Goal: Task Accomplishment & Management: Use online tool/utility

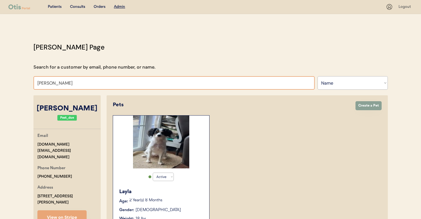
select select ""Name""
select select "true"
click at [142, 89] on input "Tara Dutton" at bounding box center [173, 83] width 281 height 14
type input "nathan gar"
type input "nathan garrett"
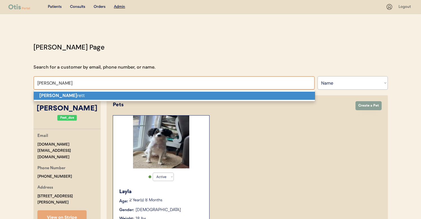
click at [134, 94] on p "Nathan gar rett" at bounding box center [174, 96] width 281 height 8
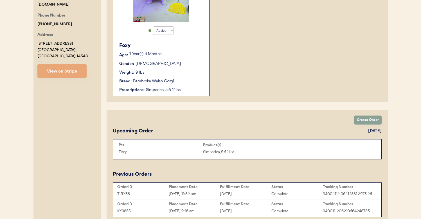
scroll to position [145, 0]
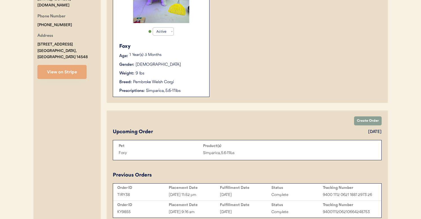
type input "Nathan garrett"
click at [194, 72] on div "Weight: 9 lbs" at bounding box center [161, 74] width 84 height 6
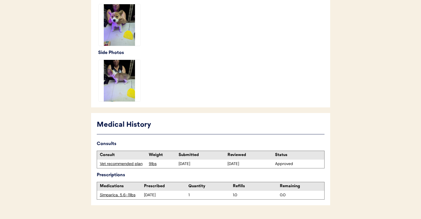
scroll to position [200, 0]
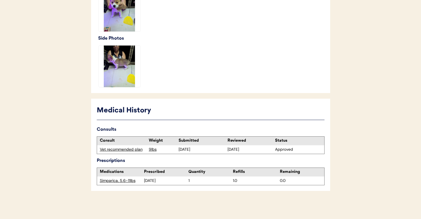
click at [122, 148] on div "Vet recommended plan" at bounding box center [123, 150] width 46 height 6
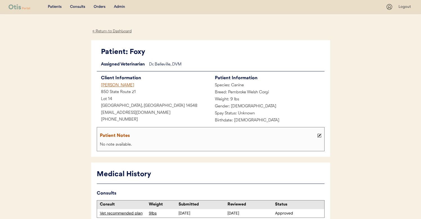
click at [137, 52] on div "Patient: Foxy" at bounding box center [213, 52] width 224 height 11
copy div "Foxy"
click at [123, 8] on div "Admin" at bounding box center [119, 7] width 11 height 6
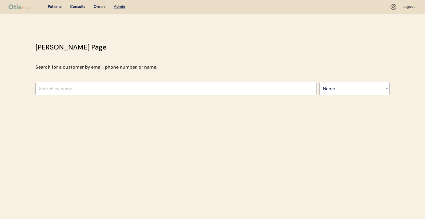
select select ""Name""
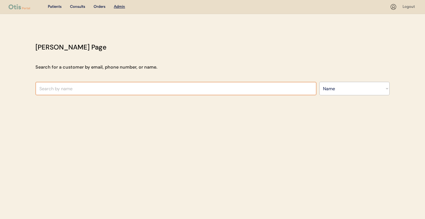
click at [142, 87] on input "text" at bounding box center [175, 89] width 281 height 14
type input "[PERSON_NAME]"
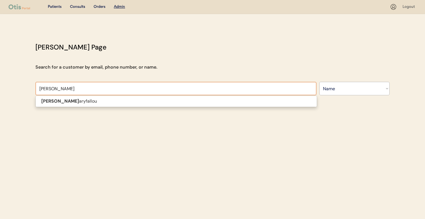
click at [140, 97] on span "[PERSON_NAME] aryfallou" at bounding box center [176, 102] width 282 height 12
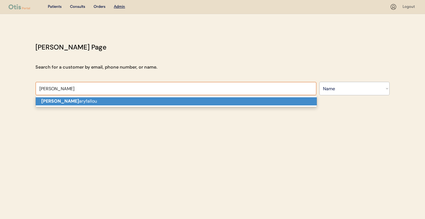
click at [140, 104] on p "[PERSON_NAME] aryfallou" at bounding box center [176, 101] width 281 height 8
type input "[PERSON_NAME]"
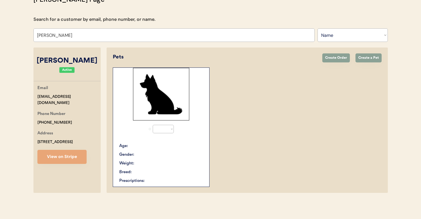
select select "true"
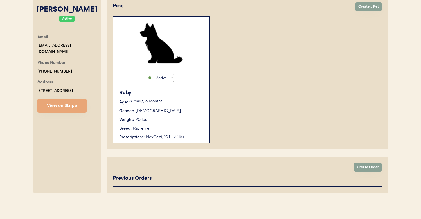
scroll to position [100, 0]
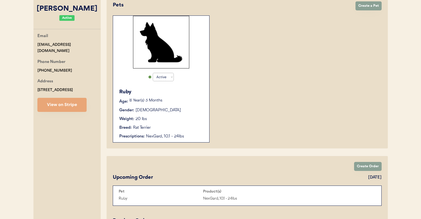
type input "[PERSON_NAME]"
click at [191, 113] on div "Ruby Age: 8 Year(s) 3 Months Gender: Female Weight: 20 lbs Breed: Rat Terrier P…" at bounding box center [161, 114] width 91 height 57
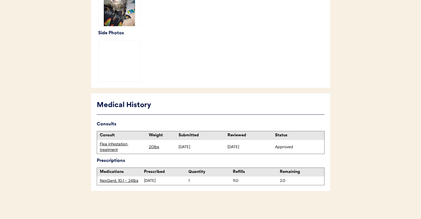
scroll to position [205, 0]
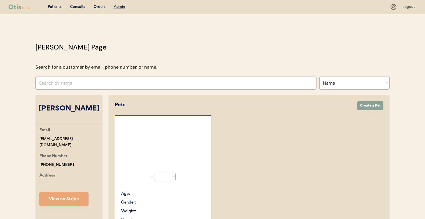
select select ""Name""
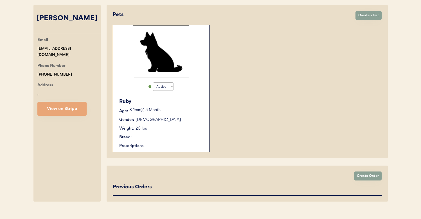
select select "true"
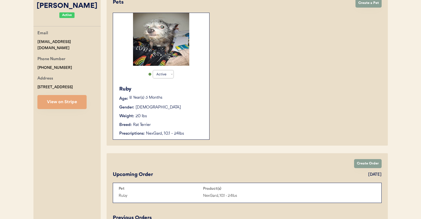
scroll to position [101, 0]
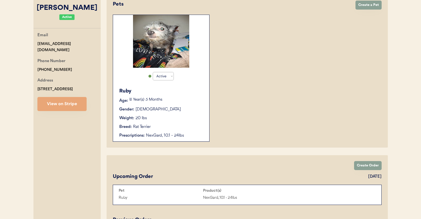
click at [187, 126] on div "Breed: Rat Terrier" at bounding box center [161, 127] width 84 height 6
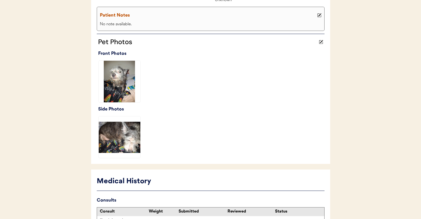
scroll to position [205, 0]
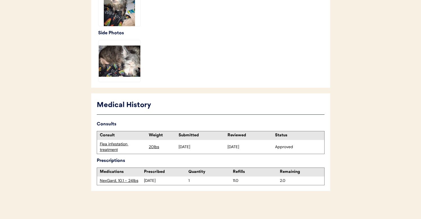
click at [118, 151] on div "Flea infestation treatment" at bounding box center [123, 147] width 46 height 11
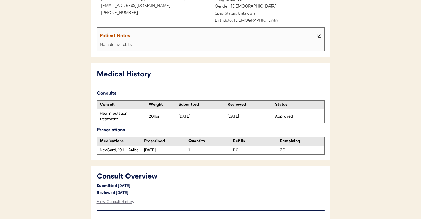
scroll to position [100, 0]
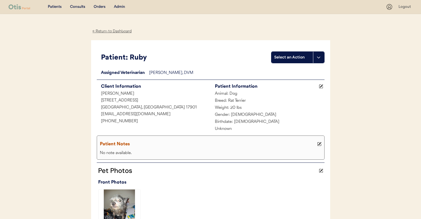
click at [121, 9] on div "Admin" at bounding box center [119, 7] width 11 height 6
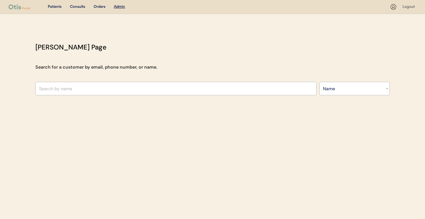
select select ""Name""
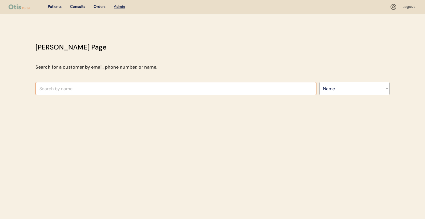
click at [124, 82] on input "text" at bounding box center [175, 89] width 281 height 14
type input "charlotte"
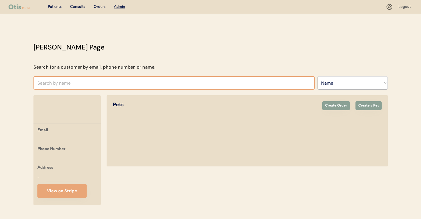
click at [120, 81] on input "text" at bounding box center [173, 83] width 281 height 14
type input "ch"
type input "chris Manoogian"
type input "cha"
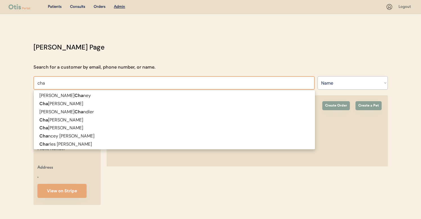
type input "char"
type input "charlene Hill"
type input "charl"
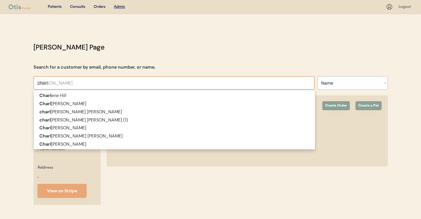
type input "charlo"
type input "charlotte harwood"
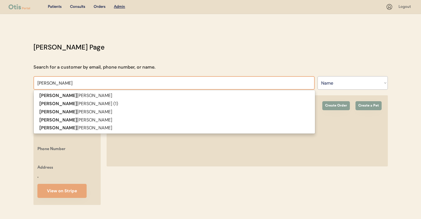
type input "charlott"
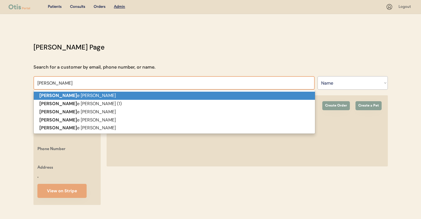
click at [118, 95] on p "charlott e harwood" at bounding box center [174, 96] width 281 height 8
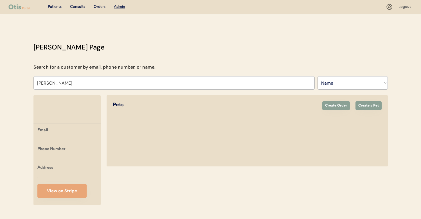
scroll to position [19, 0]
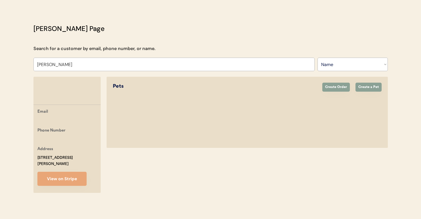
click at [104, 90] on div "Email Phone Number Address 32 Glenn Street Cortland, NY 13045 View on Stripe Pe…" at bounding box center [210, 135] width 355 height 116
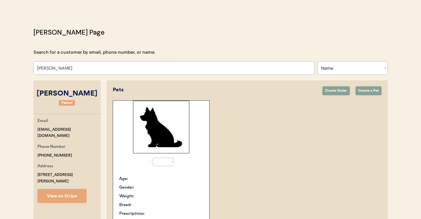
scroll to position [48, 0]
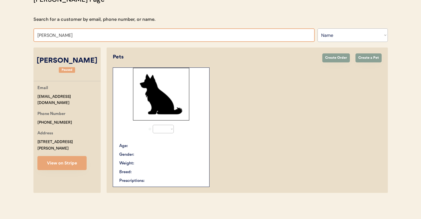
click at [118, 40] on input "charlotte harwood" at bounding box center [173, 35] width 281 height 14
type input "ch"
type input "chris Manoogian"
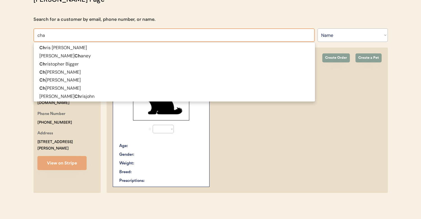
type input "char"
type input "charlene Hill"
type input "charl"
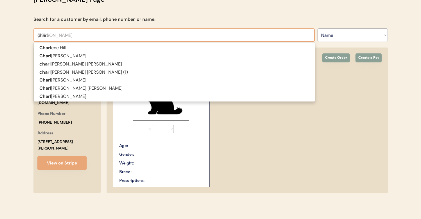
type input "charlo"
type input "charlotte harwood"
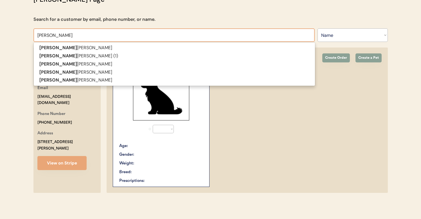
type input "charlott"
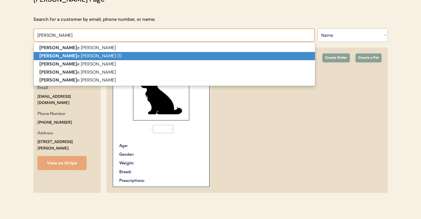
click at [112, 56] on p "charlott e harwood (1)" at bounding box center [174, 56] width 281 height 8
type input "charlotte harwood (1)"
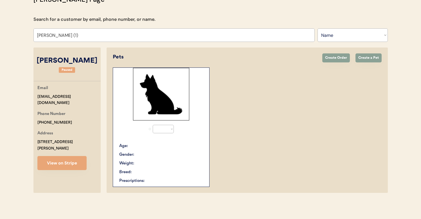
select select "true"
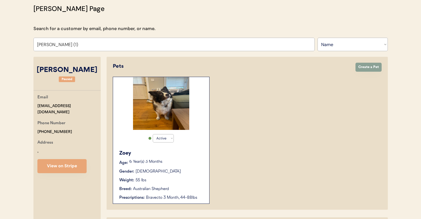
scroll to position [38, 0]
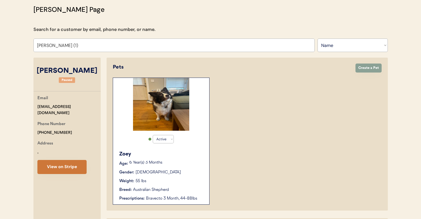
type input "charlotte harwood (1)"
click at [66, 164] on button "View on Stripe" at bounding box center [61, 167] width 49 height 14
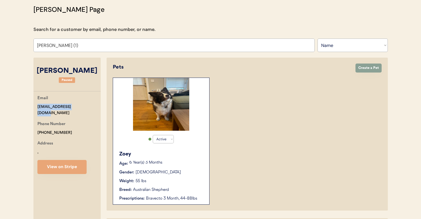
drag, startPoint x: 80, startPoint y: 104, endPoint x: 24, endPoint y: 104, distance: 55.4
click at [24, 104] on div "Patients Consults Orders Admin Logout Otis Admin Page Search for a customer by …" at bounding box center [210, 129] width 421 height 335
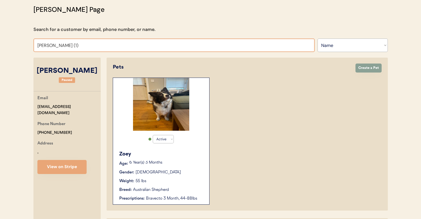
click at [148, 46] on input "charlotte harwood (1)" at bounding box center [173, 46] width 281 height 14
type input "marie tou"
type input "marie toussaint"
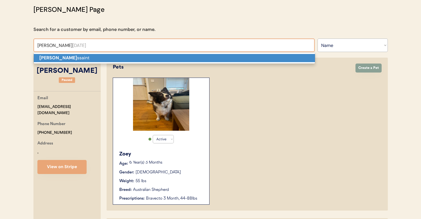
type input "marie to"
click at [118, 57] on p "Marie To ussaint" at bounding box center [174, 58] width 281 height 8
type input "[PERSON_NAME][DATE]"
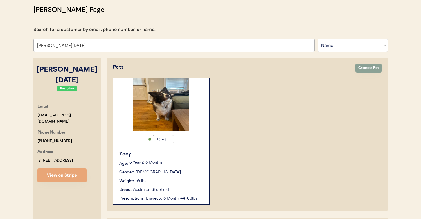
select select "true"
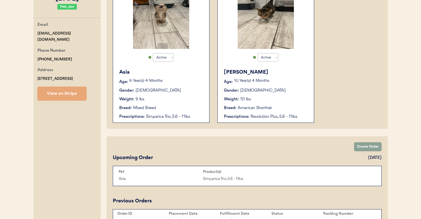
scroll to position [121, 0]
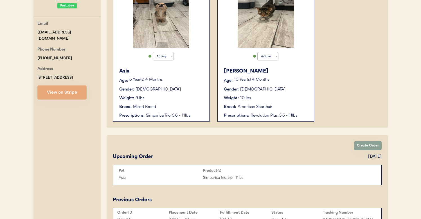
type input "[PERSON_NAME][DATE]"
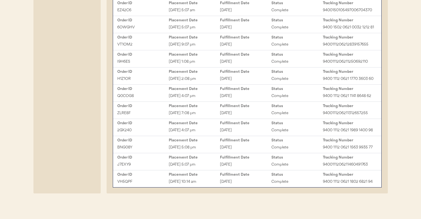
scroll to position [343, 0]
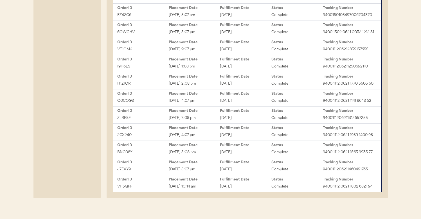
click at [216, 70] on div "Mar 28, 2025 1:08 pm" at bounding box center [194, 66] width 51 height 6
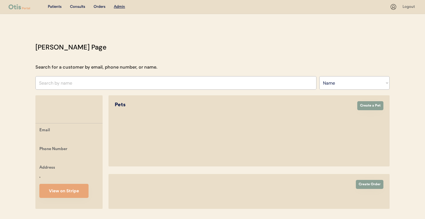
select select ""Name""
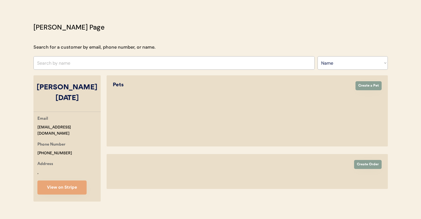
select select "true"
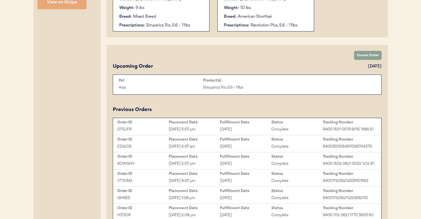
scroll to position [366, 0]
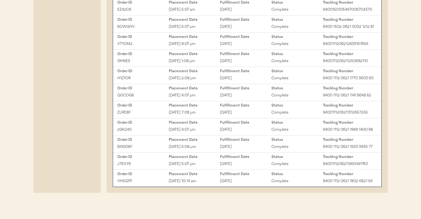
click at [207, 136] on div "Order ID Placement Date Fulfillment Date Status Tracking Number BNG08Y Oct 25, …" at bounding box center [247, 144] width 268 height 17
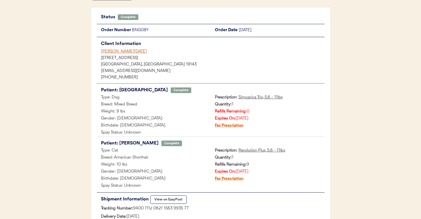
scroll to position [35, 0]
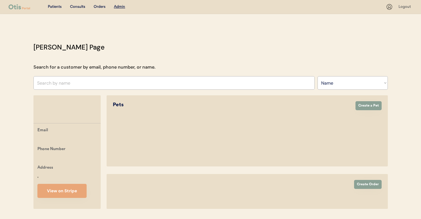
select select ""Name""
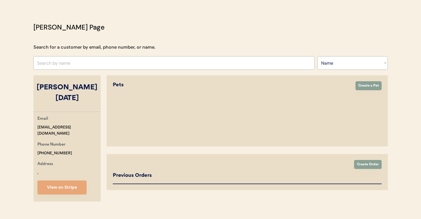
select select "true"
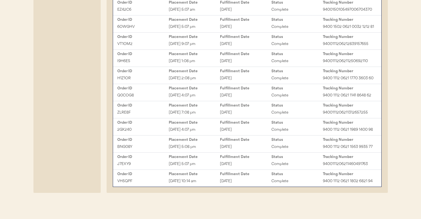
scroll to position [322, 0]
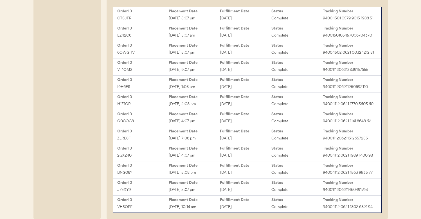
click at [204, 116] on div "Placement Date" at bounding box center [194, 114] width 51 height 5
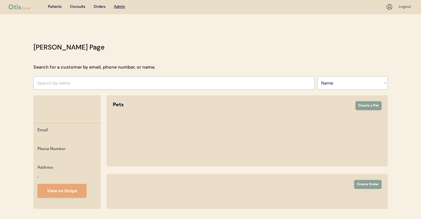
select select ""Name""
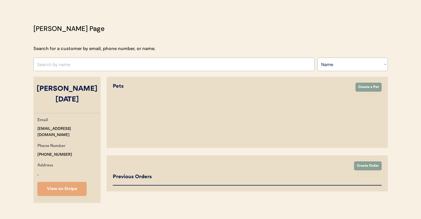
select select "true"
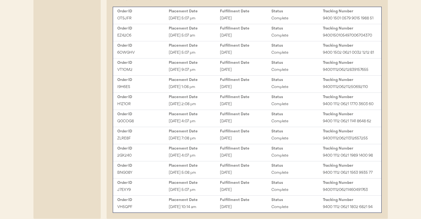
scroll to position [323, 0]
click at [198, 141] on div "Dec 27, 2024 7:08 pm" at bounding box center [194, 138] width 51 height 6
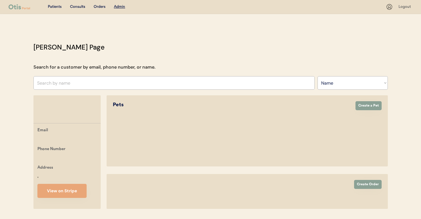
select select ""Name""
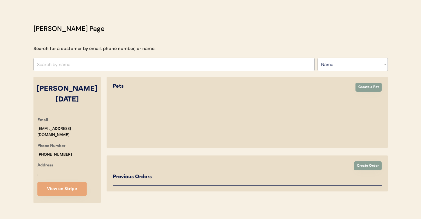
select select "true"
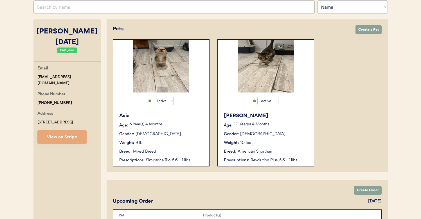
scroll to position [75, 0]
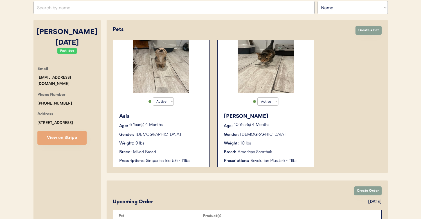
click at [184, 122] on div "Asia Age: 6 Year(s) 4 Months Gender: Female Weight: 9 lbs Breed: Mixed Breed Pr…" at bounding box center [161, 138] width 91 height 57
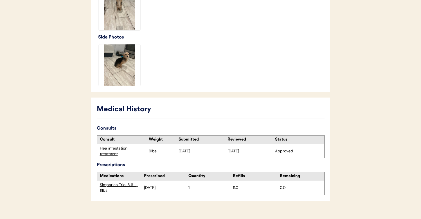
scroll to position [210, 0]
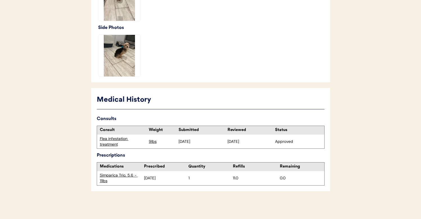
click at [120, 143] on div "Flea infestation treatment" at bounding box center [123, 141] width 46 height 11
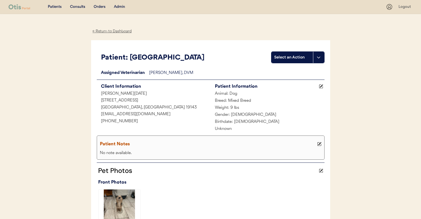
click at [121, 5] on div "Admin" at bounding box center [119, 7] width 11 height 6
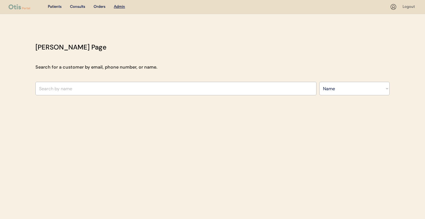
select select ""Name""
click at [151, 86] on input "text" at bounding box center [175, 89] width 281 height 14
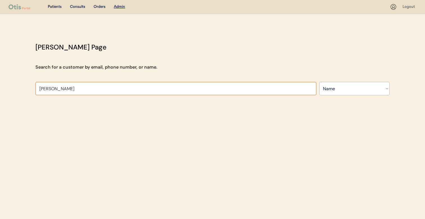
type input "melissa carring"
type input "melissa carrington"
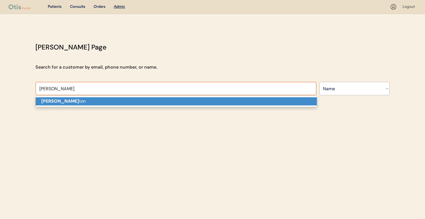
click at [148, 100] on p "Melissa Carring ton" at bounding box center [176, 101] width 281 height 8
type input "Melissa Carrington"
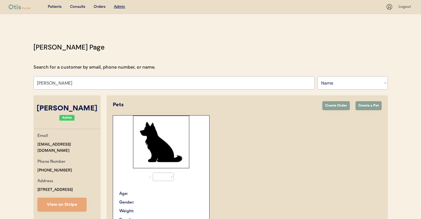
select select "true"
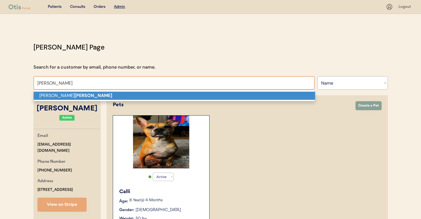
click at [78, 98] on p "Elizabeth Volpe" at bounding box center [174, 96] width 281 height 8
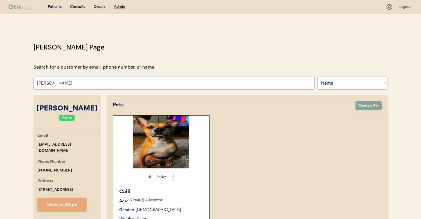
type input "[PERSON_NAME]"
select select "true"
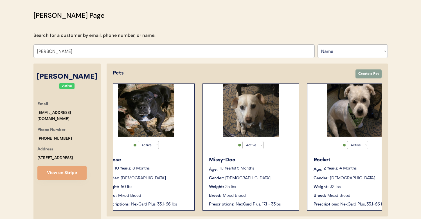
scroll to position [0, 45]
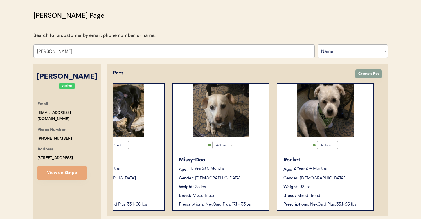
type input "[PERSON_NAME]"
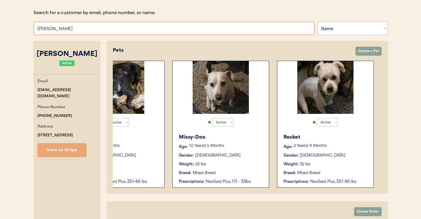
scroll to position [0, 0]
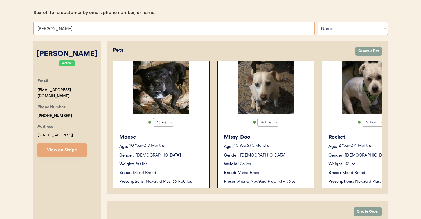
click at [194, 136] on div "Moose" at bounding box center [161, 138] width 84 height 8
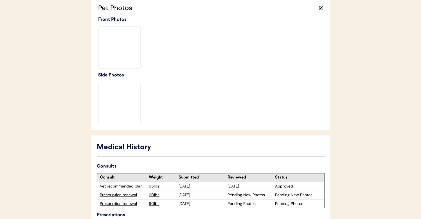
scroll to position [216, 0]
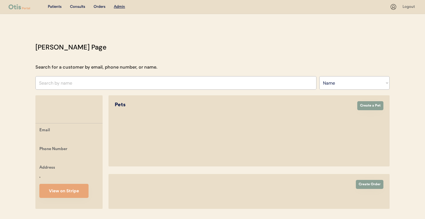
select select ""Name""
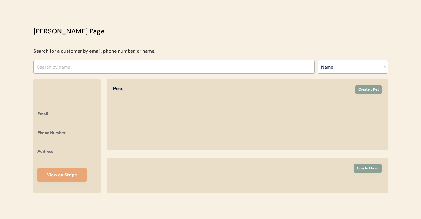
select select "true"
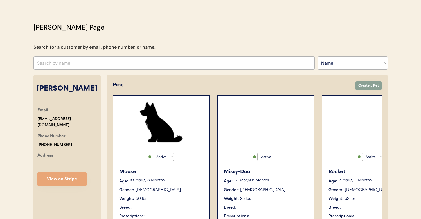
select select "true"
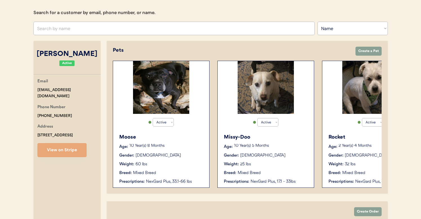
scroll to position [0, 45]
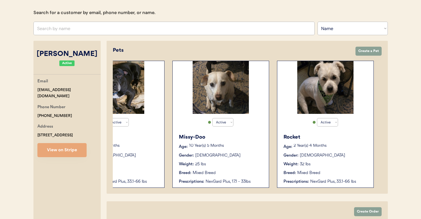
click at [216, 145] on p "10 Year(s) 5 Months" at bounding box center [226, 146] width 74 height 4
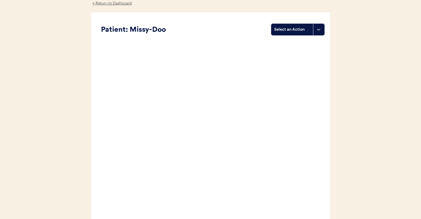
scroll to position [29, 0]
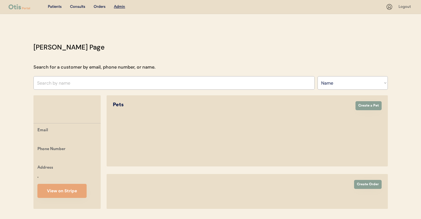
select select ""Name""
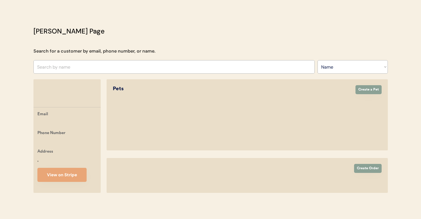
scroll to position [55, 0]
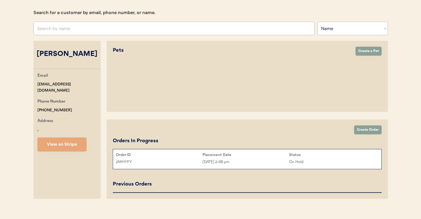
select select "true"
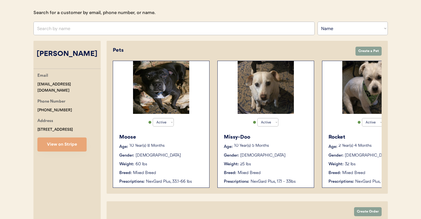
click at [348, 154] on div "Male" at bounding box center [367, 156] width 45 height 6
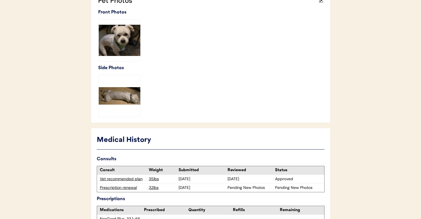
scroll to position [164, 0]
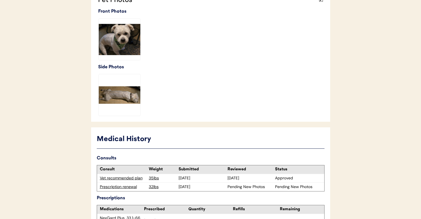
click at [132, 186] on div "Prescription renewal" at bounding box center [123, 187] width 46 height 6
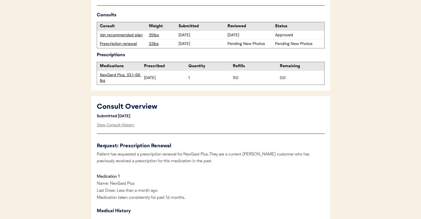
scroll to position [172, 0]
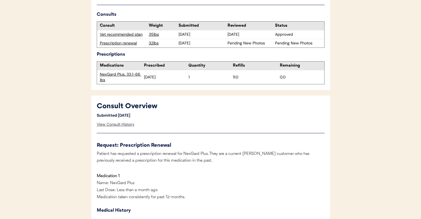
click at [120, 127] on div "View Consult History" at bounding box center [116, 124] width 38 height 11
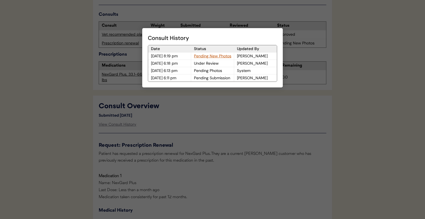
click at [217, 57] on div "Pending New Photos" at bounding box center [212, 56] width 43 height 7
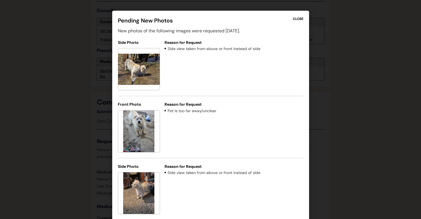
scroll to position [177, 0]
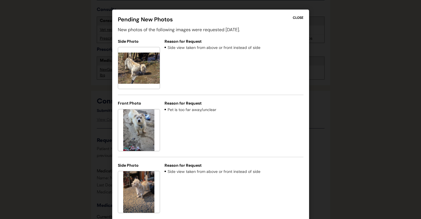
click at [63, 73] on div at bounding box center [210, 109] width 421 height 219
click at [297, 18] on div "CLOSE" at bounding box center [298, 17] width 11 height 5
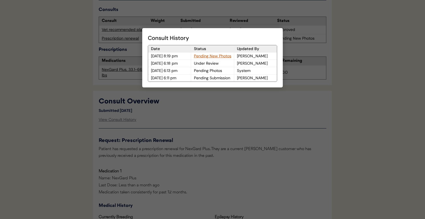
click at [250, 109] on div at bounding box center [212, 109] width 425 height 219
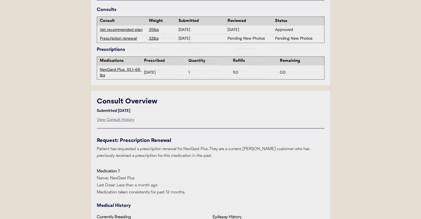
scroll to position [0, 0]
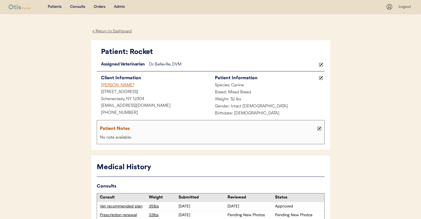
click at [115, 86] on div "Elizabeth Volpe" at bounding box center [154, 85] width 114 height 7
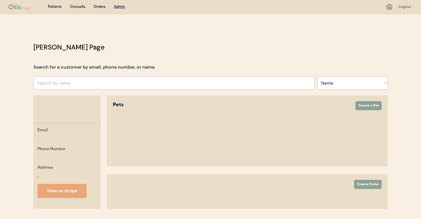
select select ""Name""
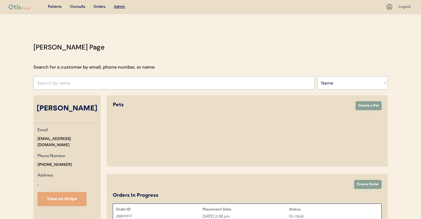
select select "true"
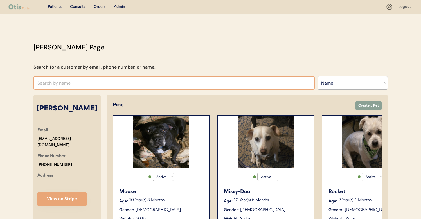
click at [147, 80] on input "text" at bounding box center [173, 83] width 281 height 14
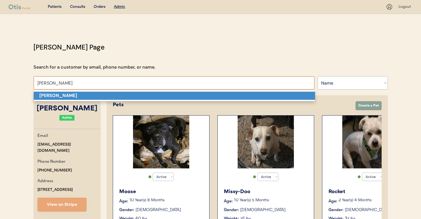
click at [143, 94] on p "Kim Hill" at bounding box center [174, 96] width 281 height 8
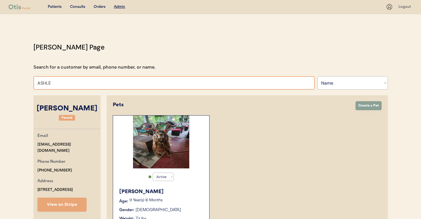
type input "ASHLEY"
type input "ASHLEY pollock"
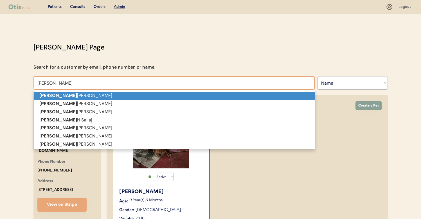
click at [74, 99] on p "Ashley pollock" at bounding box center [174, 96] width 281 height 8
type input "Ashley pollock"
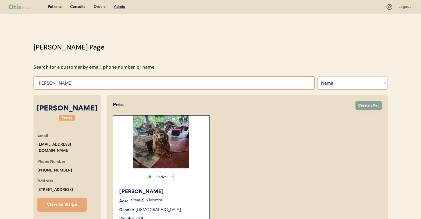
click at [62, 82] on input "Ashley pollock" at bounding box center [173, 83] width 281 height 14
select select "false"
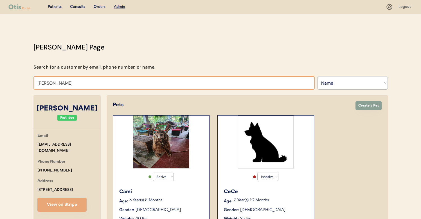
type input "Ashley GOME"
type input "Ashley GOMEz"
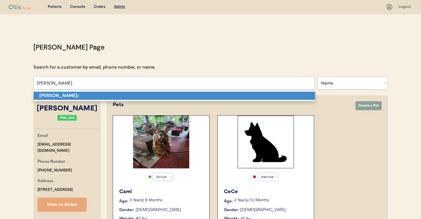
click at [64, 96] on strong "Ashley Gome" at bounding box center [58, 96] width 38 height 6
type input "Ashley Gomez"
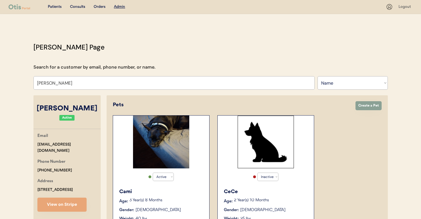
select select "true"
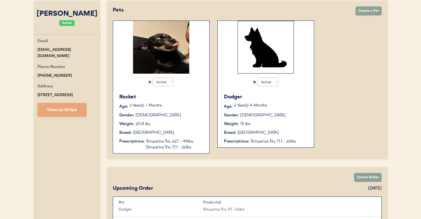
scroll to position [94, 0]
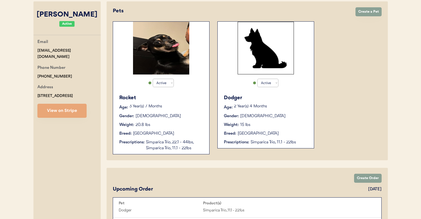
type input "Ashley Gomez"
click at [187, 132] on div "Breed: Chihuahua" at bounding box center [161, 134] width 84 height 6
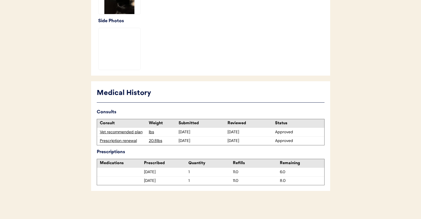
scroll to position [221, 0]
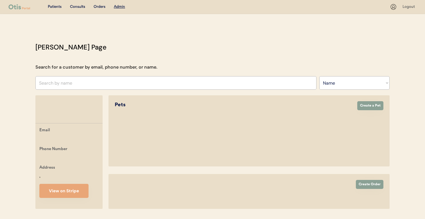
select select ""Name""
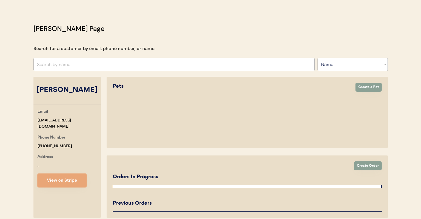
select select "true"
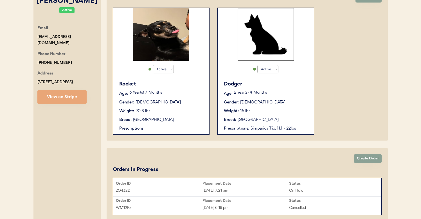
scroll to position [109, 0]
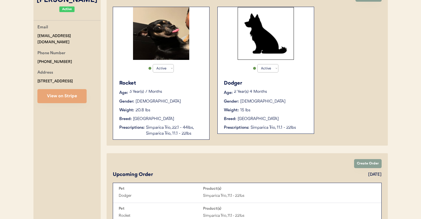
click at [251, 128] on div "Simparica Trio, 11.1 - 22lbs" at bounding box center [280, 128] width 58 height 6
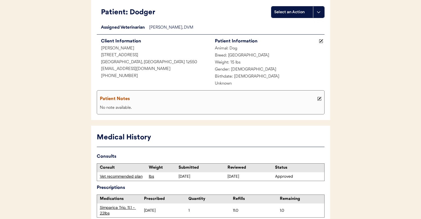
scroll to position [44, 0]
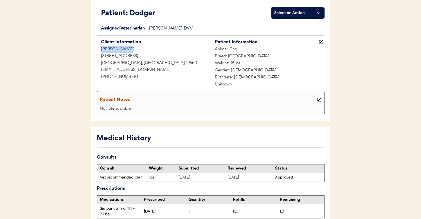
drag, startPoint x: 129, startPoint y: 51, endPoint x: 95, endPoint y: 51, distance: 33.8
click at [95, 51] on div "Patient: Dodger Select an Action Loading... Assigned Veterinarian [PERSON_NAME]…" at bounding box center [210, 58] width 239 height 125
copy div "[PERSON_NAME]"
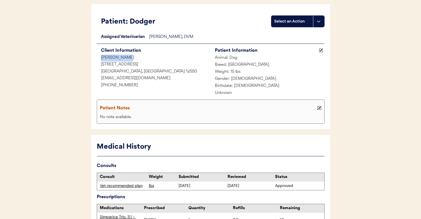
scroll to position [19, 0]
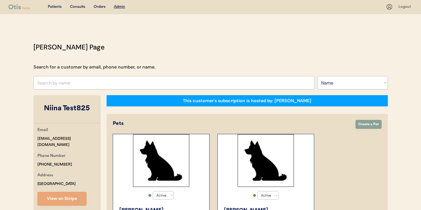
select select ""Name""
select select "true"
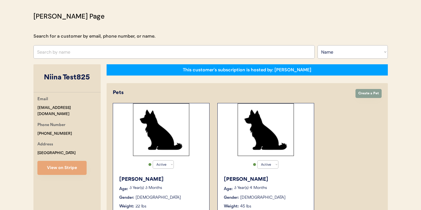
scroll to position [31, 0]
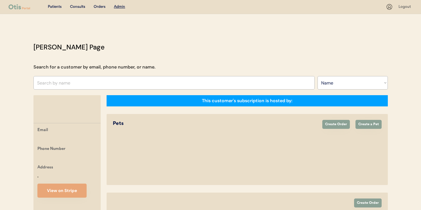
select select ""Name""
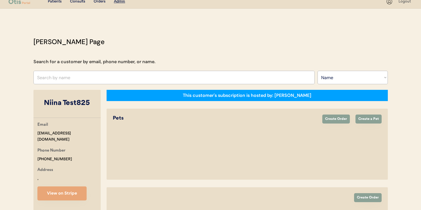
select select "true"
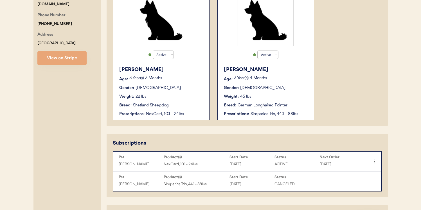
scroll to position [142, 0]
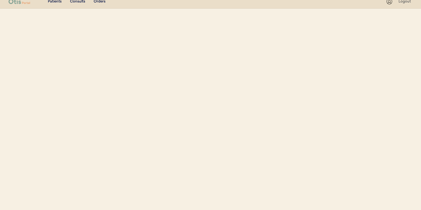
select select ""Name""
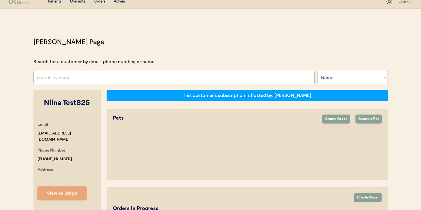
select select "true"
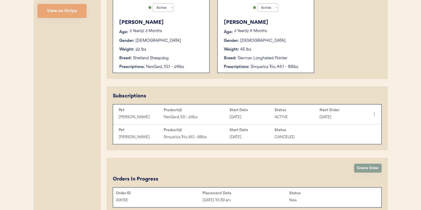
scroll to position [198, 0]
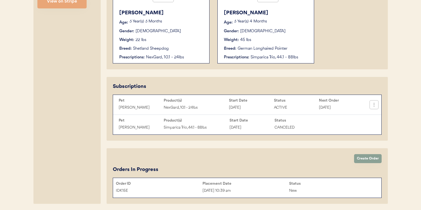
click at [374, 104] on icon at bounding box center [374, 105] width 6 height 6
click at [348, 131] on div "Send Now" at bounding box center [353, 130] width 40 height 8
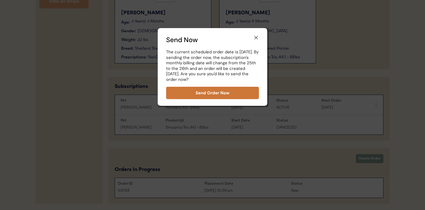
click at [244, 93] on button "Send Order Now" at bounding box center [212, 93] width 93 height 12
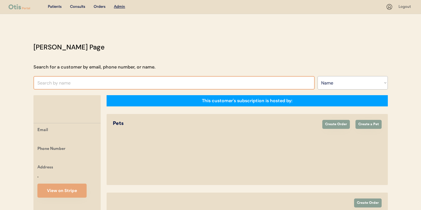
select select ""Name""
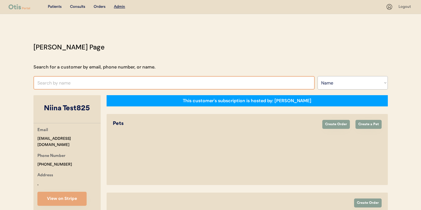
select select "true"
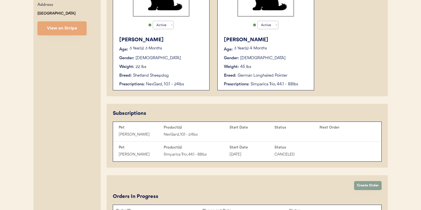
scroll to position [207, 0]
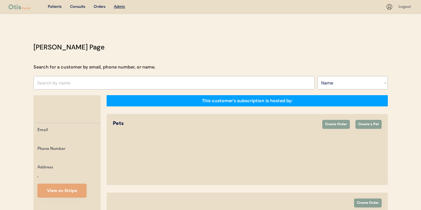
select select ""Name""
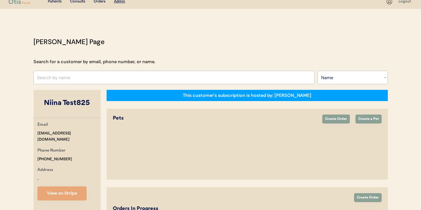
select select "true"
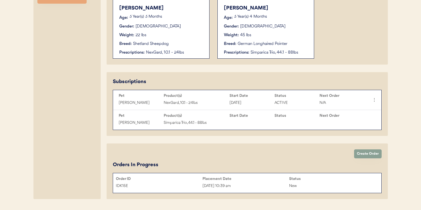
scroll to position [218, 0]
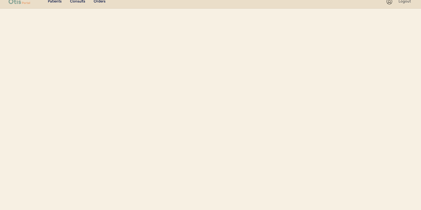
select select ""Name""
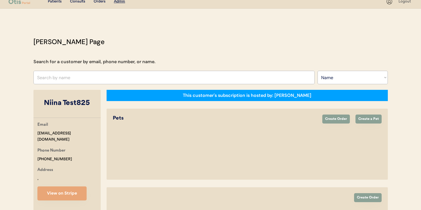
select select "true"
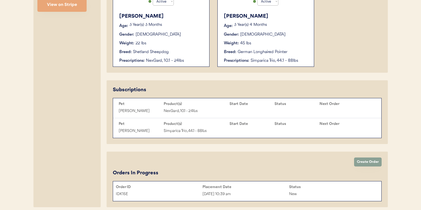
scroll to position [218, 0]
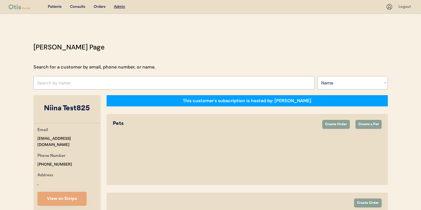
select select ""Name""
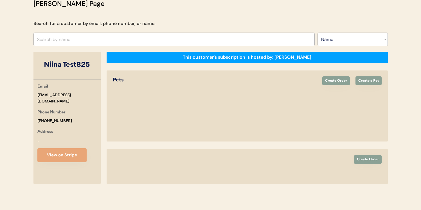
select select "true"
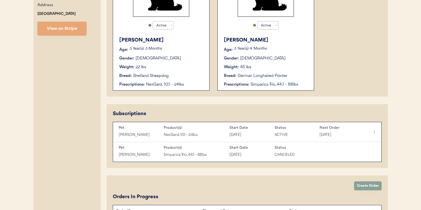
scroll to position [218, 0]
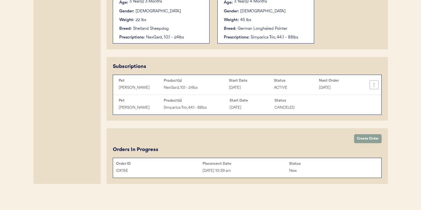
click at [375, 86] on icon at bounding box center [374, 85] width 6 height 6
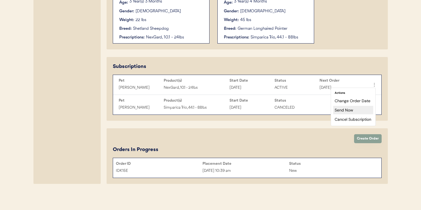
click at [353, 111] on div "Send Now" at bounding box center [353, 110] width 40 height 8
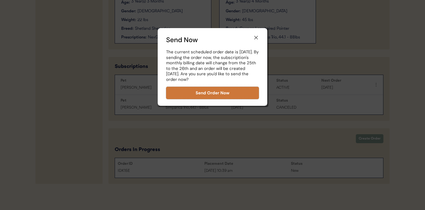
click at [209, 93] on button "Send Order Now" at bounding box center [212, 93] width 93 height 12
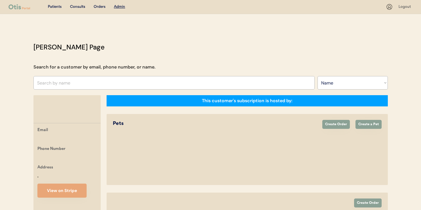
select select ""Name""
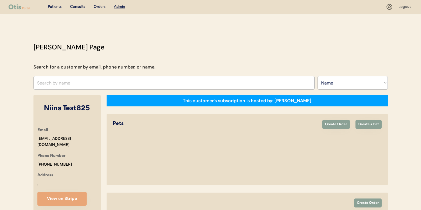
select select "true"
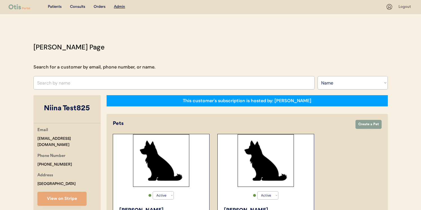
click at [80, 8] on div "Consults" at bounding box center [77, 7] width 15 height 6
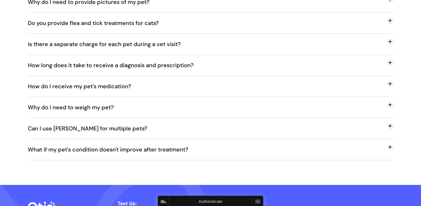
click at [252, 113] on button "Why do I need to weigh my pet?" at bounding box center [211, 107] width 366 height 21
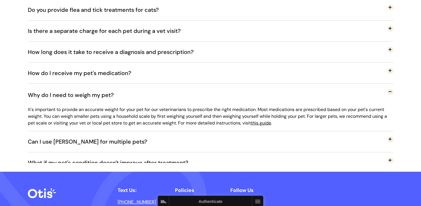
scroll to position [1164, 0]
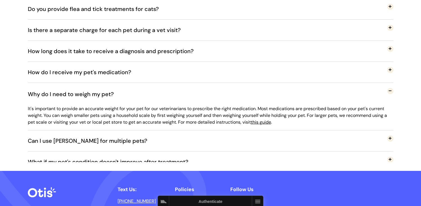
click at [267, 123] on link "this guide" at bounding box center [261, 122] width 20 height 6
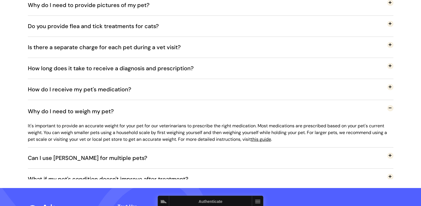
scroll to position [1138, 0]
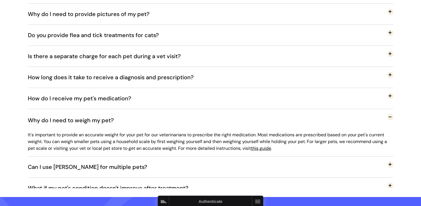
click at [386, 120] on button "Why do I need to weigh my pet?" at bounding box center [211, 120] width 366 height 23
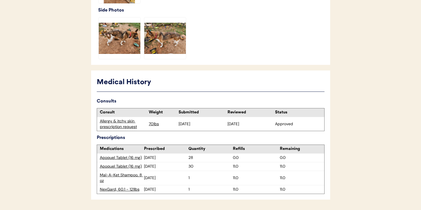
scroll to position [238, 0]
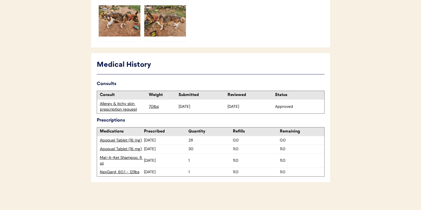
click at [112, 105] on div "Allergy & itchy skin prescription request" at bounding box center [123, 106] width 46 height 11
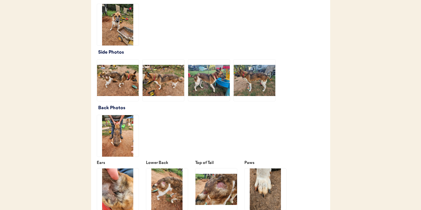
scroll to position [929, 0]
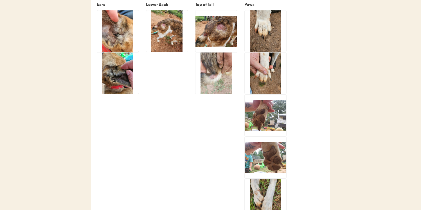
click at [172, 37] on img at bounding box center [167, 31] width 42 height 42
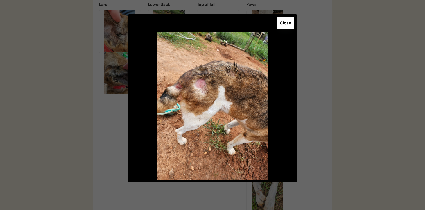
click at [322, 64] on div at bounding box center [212, 105] width 425 height 210
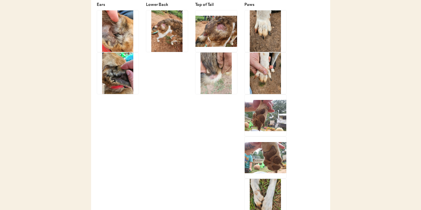
click at [229, 43] on img at bounding box center [217, 31] width 42 height 42
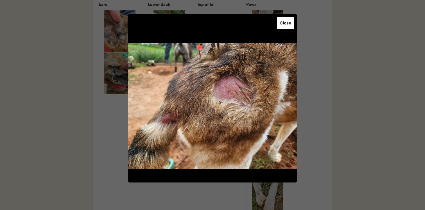
click at [310, 75] on div at bounding box center [212, 105] width 425 height 210
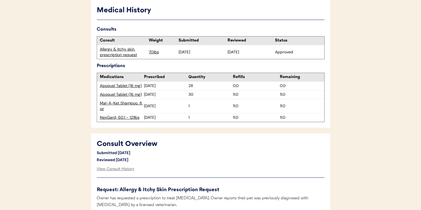
scroll to position [167, 0]
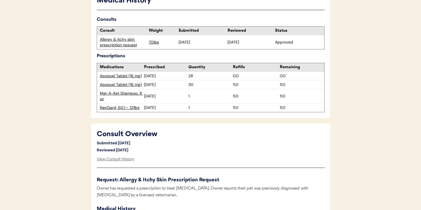
click at [134, 75] on div "Apoquel Tablet (16 mg)" at bounding box center [122, 76] width 44 height 6
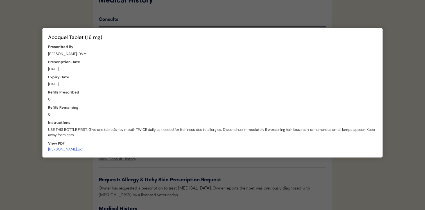
click at [28, 110] on div at bounding box center [212, 105] width 425 height 210
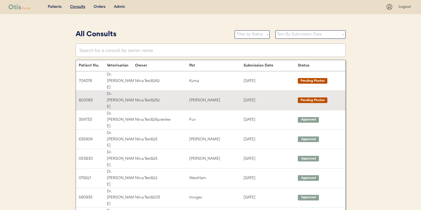
click at [173, 97] on div "Niina Test8262" at bounding box center [162, 100] width 54 height 6
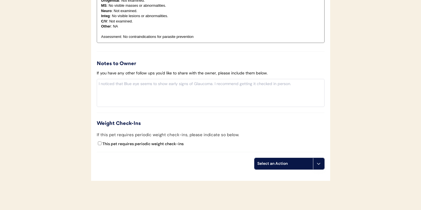
scroll to position [545, 0]
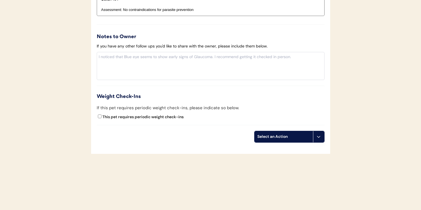
click at [283, 135] on div "Select an Action" at bounding box center [283, 137] width 53 height 6
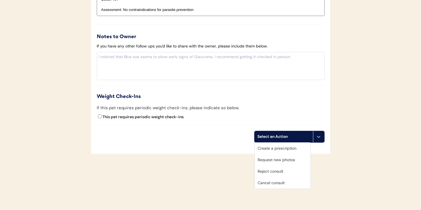
click at [276, 146] on div "Create a prescription" at bounding box center [283, 149] width 56 height 12
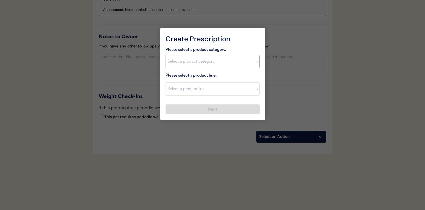
click at [227, 62] on select "Select a product category Allergies Antibiotics Anxiety Combo Parasite Preventi…" at bounding box center [213, 62] width 94 height 14
select select ""flea___tick""
click at [166, 55] on select "Select a product category Allergies Antibiotics Anxiety Combo Parasite Preventi…" at bounding box center [213, 62] width 94 height 14
click at [216, 94] on select "Select a product line Bravecto 3 Month NexGard Simparica" at bounding box center [213, 89] width 94 height 14
select select ""NexGard""
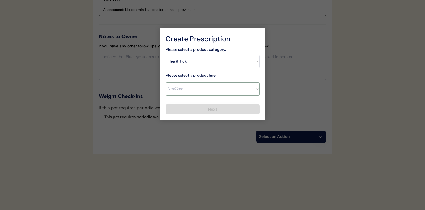
click at [166, 82] on select "Select a product line Bravecto 3 Month NexGard Simparica" at bounding box center [213, 89] width 94 height 14
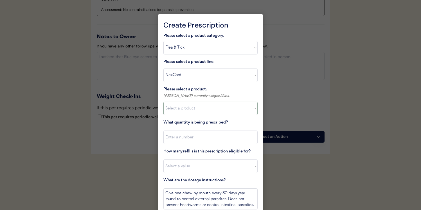
click at [210, 111] on select "Select a product NexGard, 4 - 10lbs NexGard, 10.1 - 24lbs NexGard, 24.1 - 60lbs…" at bounding box center [210, 109] width 94 height 14
select select ""1348695171700984260__LOOKUP__1670802139216x645124073882102900""
click at [163, 102] on select "Select a product NexGard, 4 - 10lbs NexGard, 10.1 - 24lbs NexGard, 24.1 - 60lbs…" at bounding box center [210, 109] width 94 height 14
click at [204, 136] on input "input" at bounding box center [210, 138] width 94 height 14
type input "1"
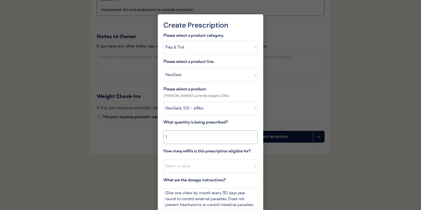
click at [200, 165] on select "Select a value 0 1 2 3 4 5 6 7 8 9 10 11" at bounding box center [210, 167] width 94 height 14
select select "3"
click at [163, 160] on select "Select a value 0 1 2 3 4 5 6 7 8 9 10 11" at bounding box center [210, 167] width 94 height 14
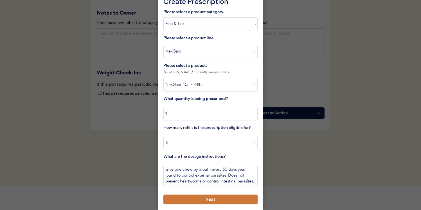
click at [211, 200] on button "Next" at bounding box center [210, 200] width 94 height 10
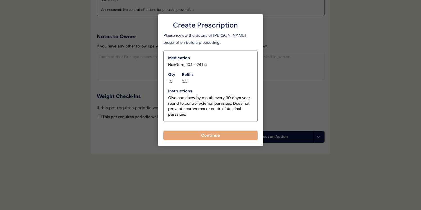
scroll to position [545, 0]
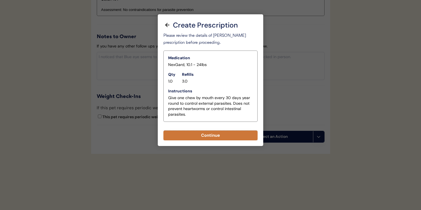
click at [225, 138] on button "Continue" at bounding box center [210, 136] width 94 height 10
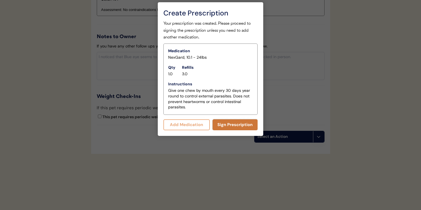
click at [230, 125] on button "Sign Prescription" at bounding box center [235, 125] width 45 height 11
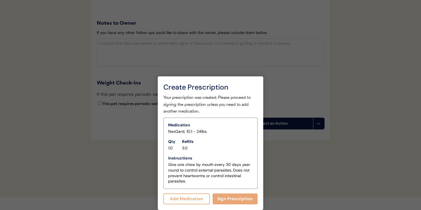
scroll to position [552, 0]
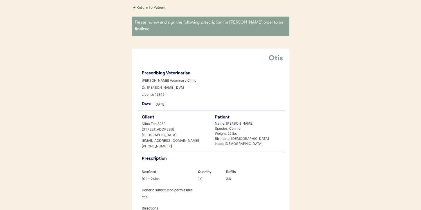
scroll to position [134, 0]
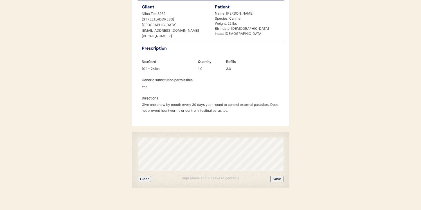
click at [143, 176] on button "Clear" at bounding box center [145, 179] width 14 height 6
click at [277, 176] on button "Save" at bounding box center [276, 179] width 13 height 6
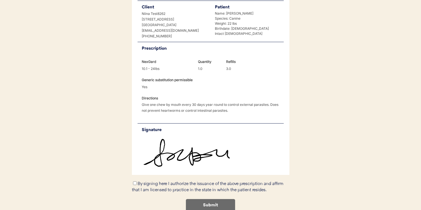
click at [152, 181] on div "By signing here I authorize the issuance of the above prescription and affirm t…" at bounding box center [211, 187] width 158 height 13
click at [135, 182] on input "By signing here I authorize the issuance of the above prescription and affirm t…" at bounding box center [135, 184] width 4 height 4
checkbox input "true"
click at [186, 200] on button "Submit" at bounding box center [210, 206] width 49 height 13
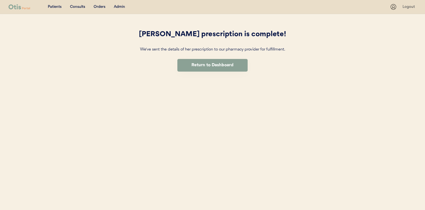
click at [78, 7] on div "Consults" at bounding box center [77, 7] width 15 height 6
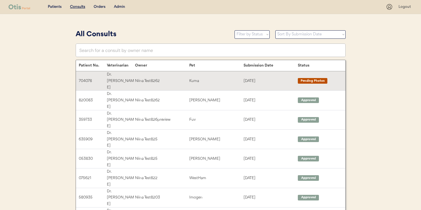
click at [144, 78] on div "Niina Test8262" at bounding box center [162, 81] width 54 height 6
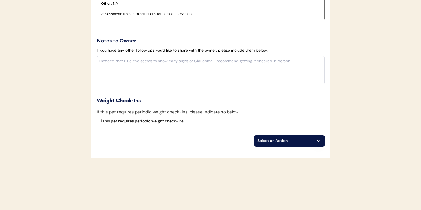
scroll to position [513, 0]
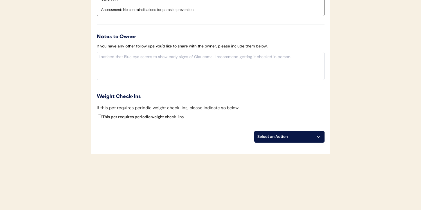
click at [304, 135] on div "Select an Action" at bounding box center [283, 137] width 53 height 6
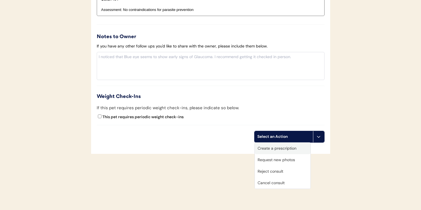
click at [296, 149] on div "Create a prescription" at bounding box center [283, 149] width 56 height 12
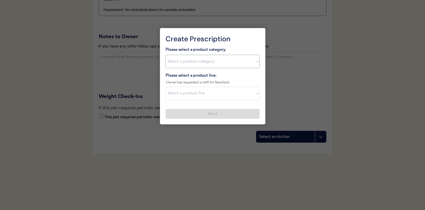
click at [221, 62] on select "Select a product category [MEDICAL_DATA] Antibiotics Anxiety Combo [MEDICAL_DAT…" at bounding box center [213, 62] width 94 height 14
select select ""flea___tick""
click at [166, 55] on select "Select a product category [MEDICAL_DATA] Antibiotics Anxiety Combo [MEDICAL_DAT…" at bounding box center [213, 62] width 94 height 14
click at [284, 79] on div at bounding box center [212, 105] width 425 height 210
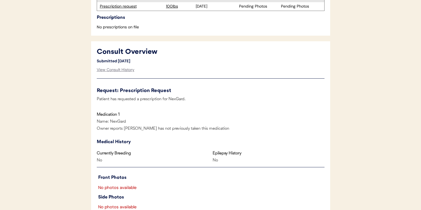
scroll to position [14, 0]
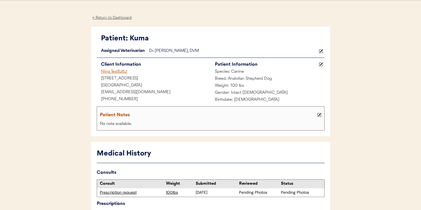
click at [111, 70] on div "Niina Test8262" at bounding box center [154, 72] width 114 height 7
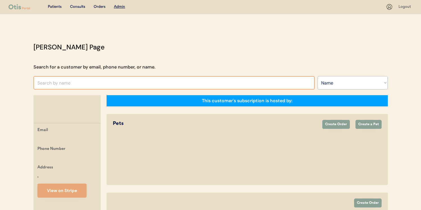
select select ""Name""
select select "true"
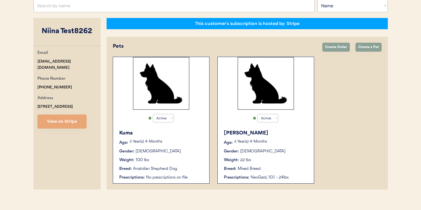
scroll to position [83, 0]
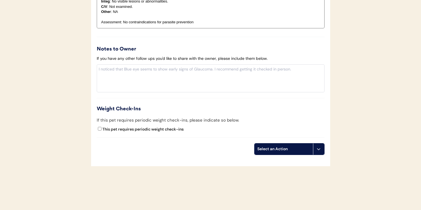
scroll to position [513, 0]
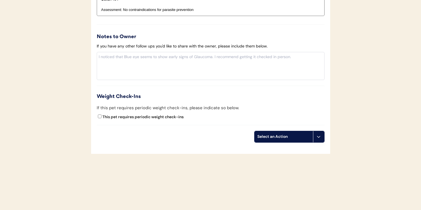
click at [316, 141] on button at bounding box center [318, 136] width 11 height 11
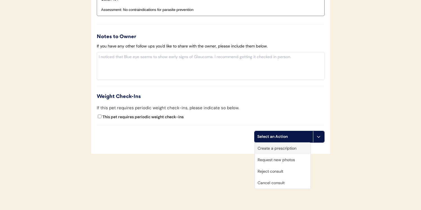
click at [297, 148] on div "Create a prescription" at bounding box center [283, 149] width 56 height 12
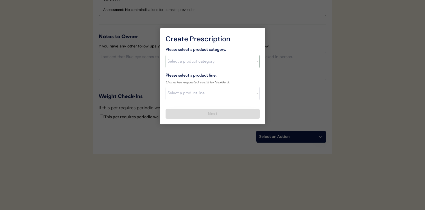
click at [214, 63] on select "Select a product category Allergies Antibiotics Anxiety Combo Parasite Preventi…" at bounding box center [213, 62] width 94 height 14
select select ""combo_parasite_prevention""
click at [166, 55] on select "Select a product category Allergies Antibiotics Anxiety Combo Parasite Preventi…" at bounding box center [213, 62] width 94 height 14
click at [209, 91] on select "Select a product line" at bounding box center [213, 94] width 94 height 14
click at [166, 87] on select "Select a product line" at bounding box center [213, 94] width 94 height 14
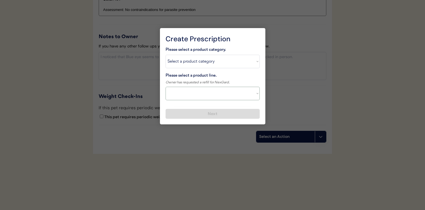
click at [209, 95] on select "Select a product line" at bounding box center [213, 94] width 94 height 14
select select ""Revolution for Cats""
click at [166, 87] on select "Select a product line NexGard Plus NexGard Plus Revolution for Cats Simparica T…" at bounding box center [213, 94] width 94 height 14
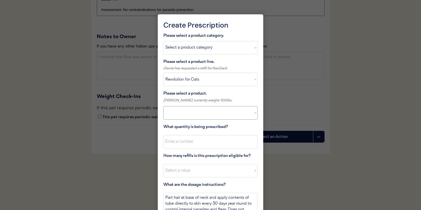
select select ""PLACEHOLDER_1427118222253""
click at [207, 113] on select "Select a product Revolution for Cats, 5.5-15lbs" at bounding box center [210, 113] width 94 height 14
click at [212, 82] on select "Select a product line NexGard Plus NexGard Plus Revolution for Cats Simparica T…" at bounding box center [210, 80] width 94 height 14
click at [163, 73] on select "Select a product line NexGard Plus NexGard Plus Revolution for Cats Simparica T…" at bounding box center [210, 80] width 94 height 14
click at [212, 80] on select "Select a product line NexGard Plus NexGard Plus Revolution for Cats Simparica T…" at bounding box center [210, 80] width 94 height 14
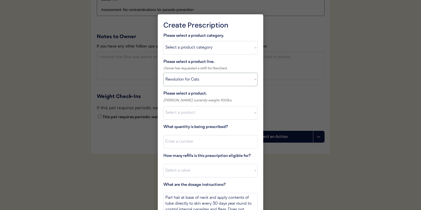
select select ""Simparica Trio""
click at [163, 73] on select "Select a product line NexGard Plus NexGard Plus Revolution for Cats Simparica T…" at bounding box center [210, 80] width 94 height 14
type textarea "Give one chew by mouth every 30 days year round to control internal and externa…"
click at [208, 110] on select "Select a product Revolution for Cats, 5.5-15lbs" at bounding box center [210, 113] width 94 height 14
select select ""1348695171700984260__LOOKUP__1703711392488x564531527380147900""
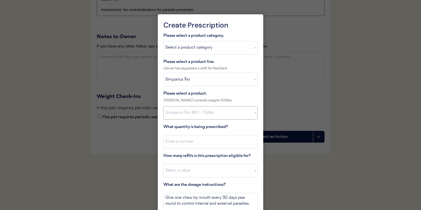
click at [163, 106] on select "Select a product Simparica Trio, 2.8 - 5.5lbs Simparica Trio, 5.6 - 11lbs Simpa…" at bounding box center [210, 113] width 94 height 14
click at [210, 143] on input "input" at bounding box center [210, 142] width 94 height 14
type input "1"
click at [204, 174] on select "Select a value 0 1 2 3 4 5 6 7 8 9 10 11" at bounding box center [210, 171] width 94 height 14
select select "7"
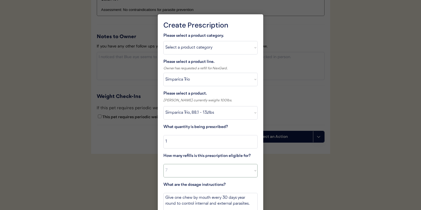
click at [163, 164] on select "Select a value 0 1 2 3 4 5 6 7 8 9 10 11" at bounding box center [210, 171] width 94 height 14
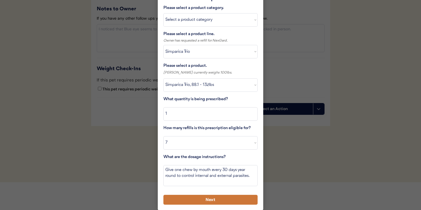
click at [212, 195] on button "Next" at bounding box center [210, 200] width 94 height 10
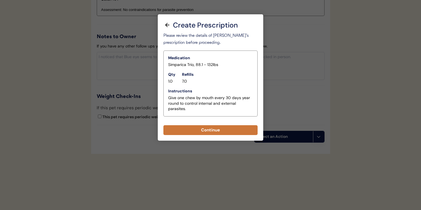
click at [214, 129] on button "Continue" at bounding box center [210, 130] width 94 height 10
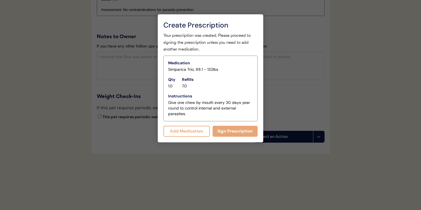
scroll to position [525, 0]
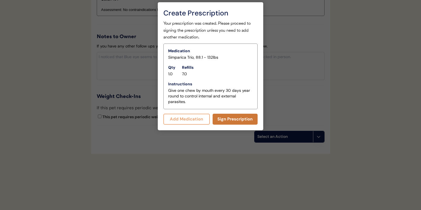
click at [220, 117] on button "Sign Prescription" at bounding box center [235, 119] width 45 height 11
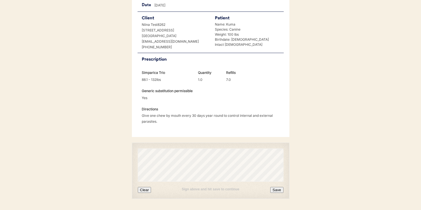
scroll to position [134, 0]
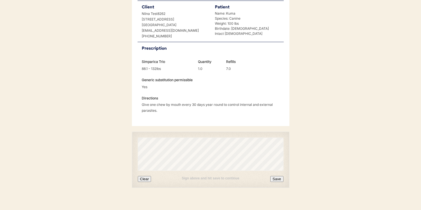
click at [144, 175] on div "Sign above and hit save to continue Clear Save" at bounding box center [211, 160] width 158 height 56
click at [145, 176] on button "Clear" at bounding box center [145, 179] width 14 height 6
click at [275, 176] on button "Save" at bounding box center [276, 179] width 13 height 6
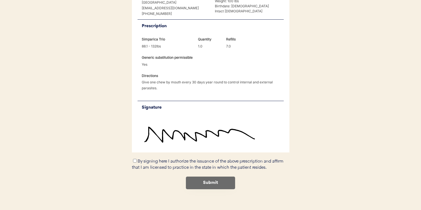
scroll to position [158, 0]
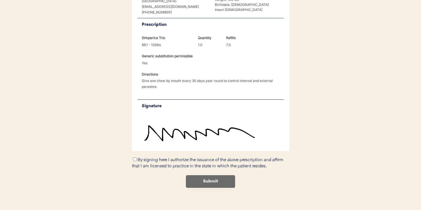
click at [173, 157] on div "By signing here I authorize the issuance of the above prescription and affirm t…" at bounding box center [211, 163] width 158 height 13
click at [168, 157] on div "By signing here I authorize the issuance of the above prescription and affirm t…" at bounding box center [211, 163] width 158 height 13
click at [137, 157] on div "By signing here I authorize the issuance of the above prescription and affirm t…" at bounding box center [211, 163] width 158 height 13
click at [132, 157] on div "By signing here I authorize the issuance of the above prescription and affirm t…" at bounding box center [211, 163] width 158 height 13
click at [134, 158] on input "By signing here I authorize the issuance of the above prescription and affirm t…" at bounding box center [135, 160] width 4 height 4
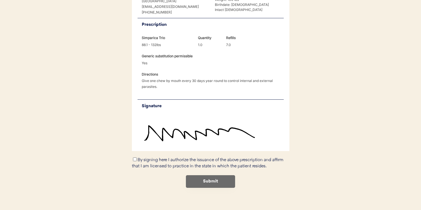
checkbox input "true"
click at [202, 176] on button "Submit" at bounding box center [210, 182] width 49 height 13
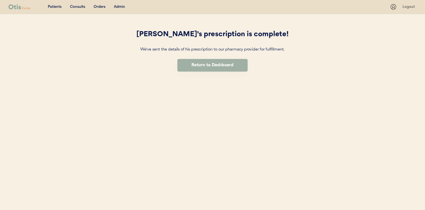
click at [210, 69] on button "Return to Dashboard" at bounding box center [213, 65] width 70 height 13
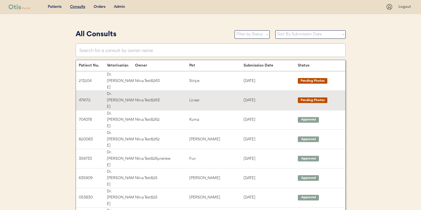
click at [212, 97] on div "Linear" at bounding box center [216, 100] width 54 height 6
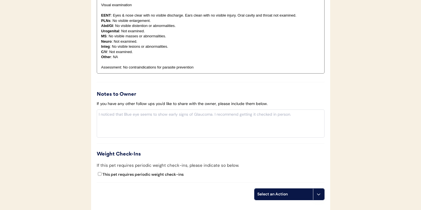
scroll to position [513, 0]
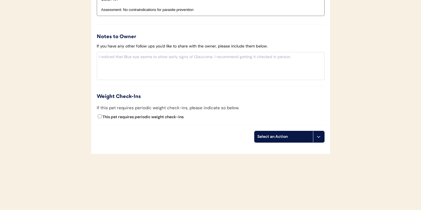
click at [291, 132] on div "Select an Action" at bounding box center [284, 136] width 59 height 11
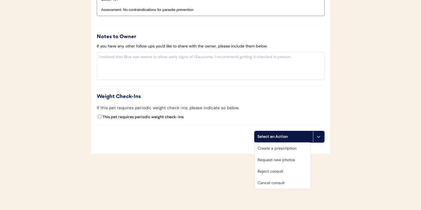
click at [286, 149] on div "Create a prescription" at bounding box center [283, 149] width 56 height 12
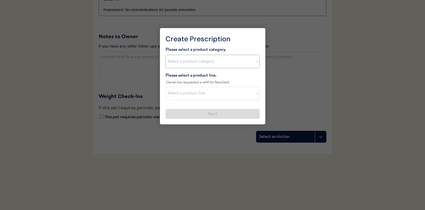
click at [214, 58] on select "Select a product category Allergies Antibiotics Anxiety Combo Parasite Preventi…" at bounding box center [213, 62] width 94 height 14
select select ""flea___tick""
click at [166, 55] on select "Select a product category Allergies Antibiotics Anxiety Combo Parasite Preventi…" at bounding box center [213, 62] width 94 height 14
click at [208, 93] on select "Select a product line Bravecto 3 Month NexGard Simparica" at bounding box center [213, 94] width 94 height 14
select select ""NexGard""
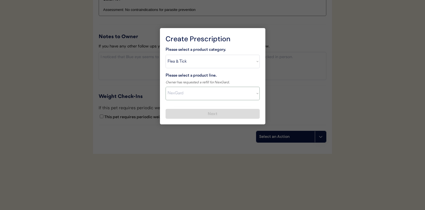
click at [166, 87] on select "Select a product line Bravecto 3 Month NexGard Simparica" at bounding box center [213, 94] width 94 height 14
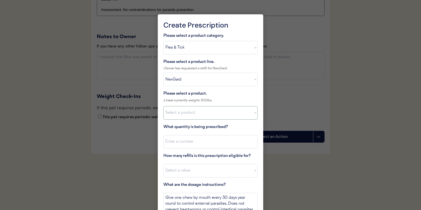
click at [204, 113] on select "Select a product NexGard, 4 - 10lbs NexGard, 10.1 - 24lbs NexGard, 24.1 - 60lbs…" at bounding box center [210, 113] width 94 height 14
select select ""1348695171700984260__LOOKUP__1670802184069x769842999752052000""
click at [163, 106] on select "Select a product NexGard, 4 - 10lbs NexGard, 10.1 - 24lbs NexGard, 24.1 - 60lbs…" at bounding box center [210, 113] width 94 height 14
click at [203, 143] on input "input" at bounding box center [210, 142] width 94 height 14
type input "1"
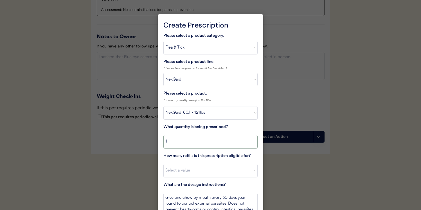
click at [203, 173] on select "Select a value 0 1 2 3 4 5 6 7 8 9 10 11" at bounding box center [210, 171] width 94 height 14
select select "9"
click at [163, 164] on select "Select a value 0 1 2 3 4 5 6 7 8 9 10 11" at bounding box center [210, 171] width 94 height 14
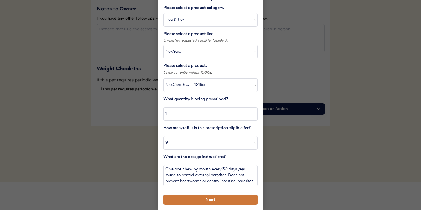
click at [212, 200] on button "Next" at bounding box center [210, 200] width 94 height 10
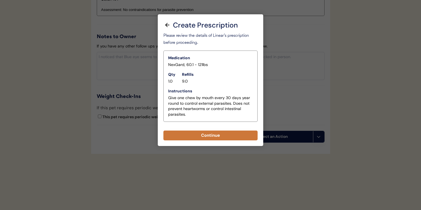
click at [232, 138] on button "Continue" at bounding box center [210, 136] width 94 height 10
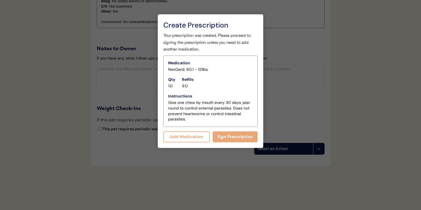
scroll to position [525, 0]
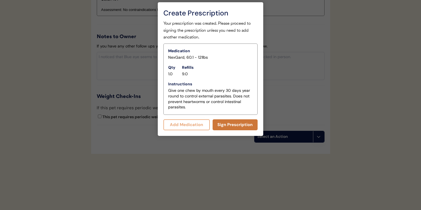
click at [235, 125] on button "Sign Prescription" at bounding box center [235, 125] width 45 height 11
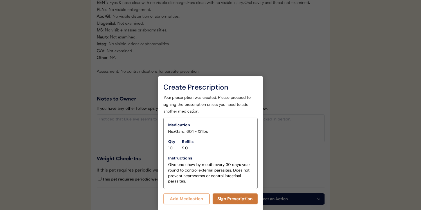
scroll to position [520, 0]
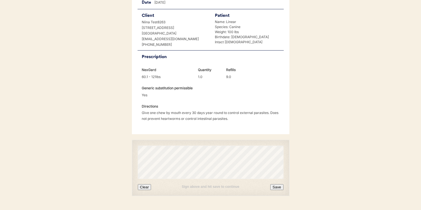
scroll to position [131, 0]
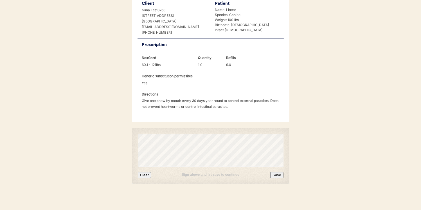
click at [143, 174] on button "Clear" at bounding box center [145, 175] width 14 height 6
click at [277, 174] on button "Save" at bounding box center [276, 175] width 13 height 6
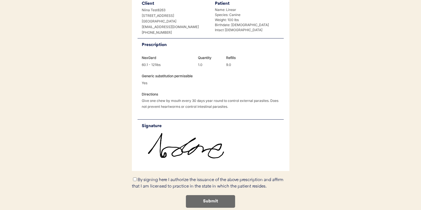
scroll to position [158, 0]
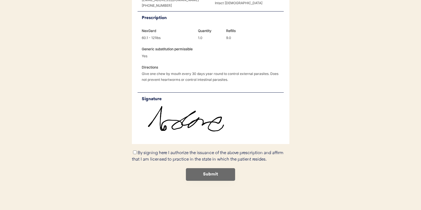
click at [176, 156] on div "By signing here I authorize the issuance of the above prescription and affirm t…" at bounding box center [211, 156] width 158 height 13
click at [133, 152] on input "By signing here I authorize the issuance of the above prescription and affirm t…" at bounding box center [135, 153] width 4 height 4
checkbox input "true"
click at [190, 174] on button "Submit" at bounding box center [210, 175] width 49 height 13
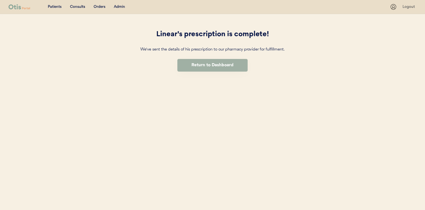
click at [205, 67] on button "Return to Dashboard" at bounding box center [213, 65] width 70 height 13
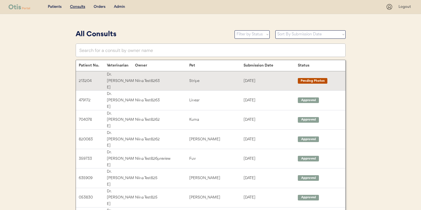
click at [203, 78] on div "Stripe" at bounding box center [216, 81] width 54 height 6
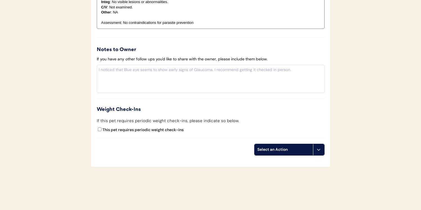
scroll to position [528, 0]
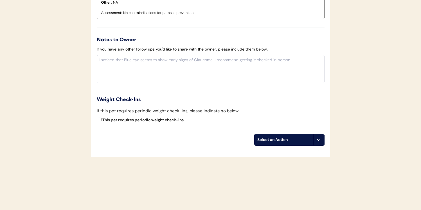
click at [303, 141] on div "Select an Action" at bounding box center [283, 140] width 53 height 6
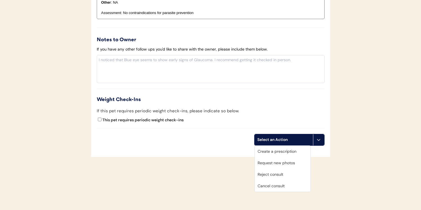
click at [292, 153] on div "Create a prescription" at bounding box center [283, 152] width 56 height 12
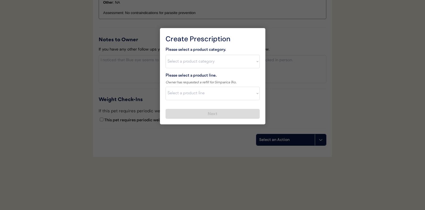
click at [219, 66] on select "Select a product category Allergies Antibiotics Anxiety Combo Parasite Preventi…" at bounding box center [213, 62] width 94 height 14
select select ""combo_parasite_prevention""
click at [166, 55] on select "Select a product category Allergies Antibiotics Anxiety Combo Parasite Preventi…" at bounding box center [213, 62] width 94 height 14
click at [212, 93] on select "Select a product line" at bounding box center [213, 94] width 94 height 14
click at [166, 87] on select "Select a product line" at bounding box center [213, 94] width 94 height 14
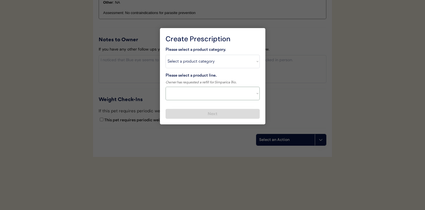
click at [212, 94] on select "Select a product line" at bounding box center [213, 94] width 94 height 14
click at [166, 87] on select "Select a product line" at bounding box center [213, 94] width 94 height 14
click at [212, 96] on select "Select a product line" at bounding box center [213, 94] width 94 height 14
click at [221, 77] on div "Please select a product line." at bounding box center [201, 76] width 71 height 7
click at [217, 91] on select "Select a product line NexGard Plus NexGard Plus Revolution for Cats Simparica T…" at bounding box center [213, 94] width 94 height 14
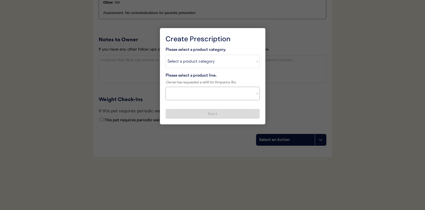
select select ""Simparica Trio""
click at [166, 87] on select "Select a product line NexGard Plus NexGard Plus Revolution for Cats Simparica T…" at bounding box center [213, 94] width 94 height 14
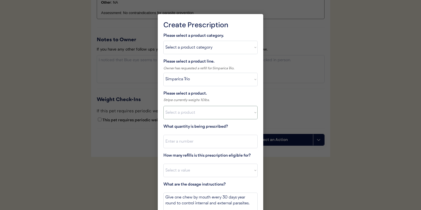
click at [210, 111] on select "Select a product Simparica Trio, 2.8 - 5.5lbs Simparica Trio, 5.6 - 11lbs Simpa…" at bounding box center [210, 113] width 94 height 14
select select ""1348695171700984260__LOOKUP__1703711392487x137986054322998050""
click at [163, 106] on select "Select a product Simparica Trio, 2.8 - 5.5lbs Simparica Trio, 5.6 - 11lbs Simpa…" at bounding box center [210, 113] width 94 height 14
click at [210, 138] on input "input" at bounding box center [210, 142] width 94 height 14
type input "1"
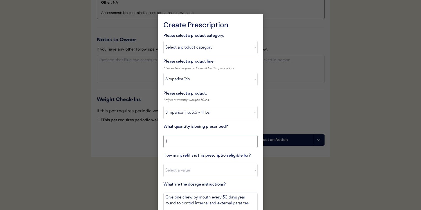
click at [206, 173] on select "Select a value 0 1 2 3 4 5 6 7 8 9 10 11" at bounding box center [210, 171] width 94 height 14
select select "6"
click at [163, 164] on select "Select a value 0 1 2 3 4 5 6 7 8 9 10 11" at bounding box center [210, 171] width 94 height 14
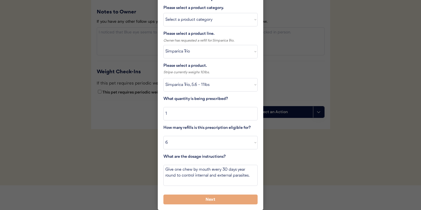
click at [207, 199] on button "Next" at bounding box center [210, 200] width 94 height 10
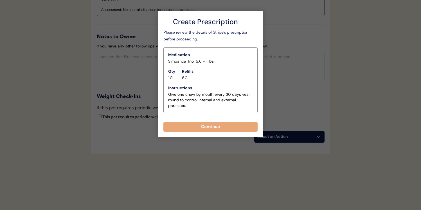
scroll to position [531, 0]
click at [211, 121] on div "Continue" at bounding box center [210, 125] width 94 height 14
click at [210, 125] on button "Continue" at bounding box center [210, 127] width 94 height 10
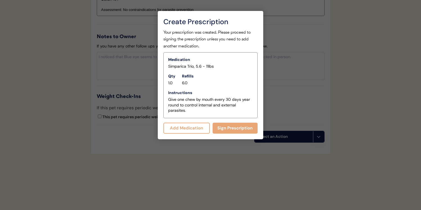
scroll to position [543, 0]
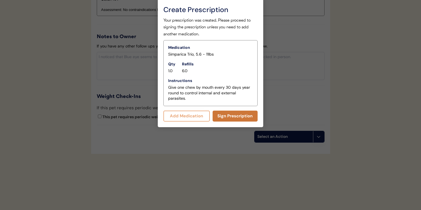
click at [223, 115] on button "Sign Prescription" at bounding box center [235, 116] width 45 height 11
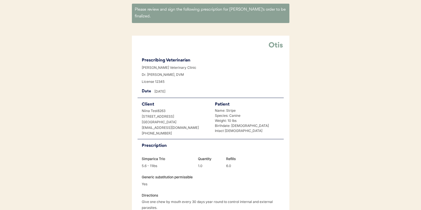
scroll to position [134, 0]
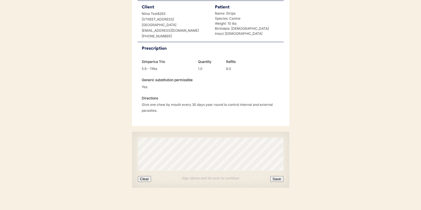
click at [146, 171] on div "Sign above and hit save to continue Clear Save" at bounding box center [211, 176] width 146 height 11
click at [143, 176] on button "Clear" at bounding box center [145, 179] width 14 height 6
click at [276, 176] on button "Save" at bounding box center [276, 179] width 13 height 6
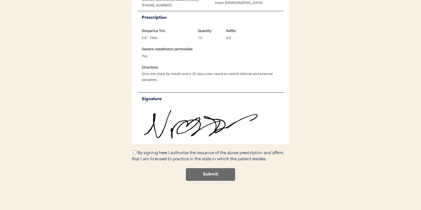
scroll to position [158, 0]
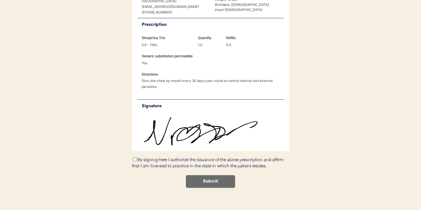
click at [135, 158] on input "By signing here I authorize the issuance of the above prescription and affirm t…" at bounding box center [135, 160] width 4 height 4
checkbox input "true"
click at [216, 176] on button "Submit" at bounding box center [210, 182] width 49 height 13
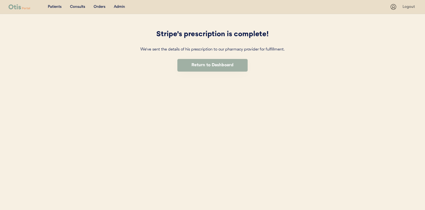
click at [201, 73] on div "Stripe's prescription is complete! We've sent the details of his prescription t…" at bounding box center [212, 57] width 169 height 86
click at [201, 70] on button "Return to Dashboard" at bounding box center [213, 65] width 70 height 13
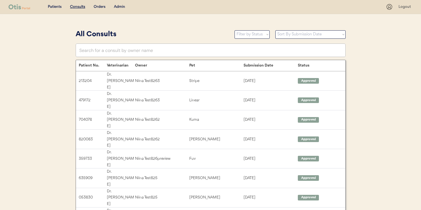
click at [118, 3] on div "Patients Consults Orders Admin" at bounding box center [197, 6] width 378 height 7
click at [118, 5] on div "Admin" at bounding box center [119, 7] width 11 height 6
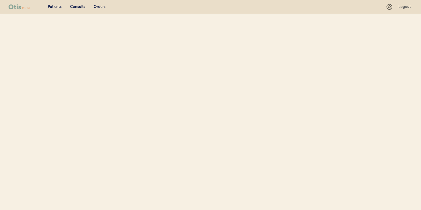
select select ""Name""
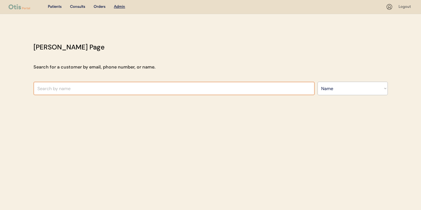
click at [164, 89] on input "text" at bounding box center [173, 89] width 281 height 14
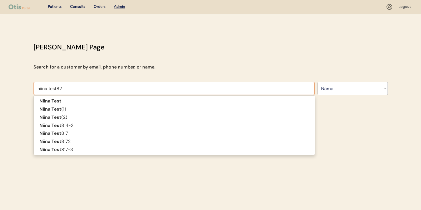
type input "niina test826"
type input "niina test826preview"
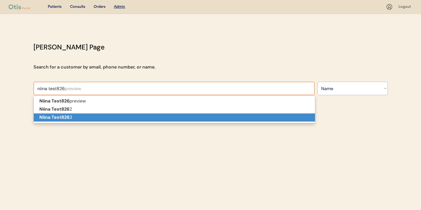
click at [161, 118] on p "Niina Test826 3" at bounding box center [174, 118] width 281 height 8
type input "Niina Test8263"
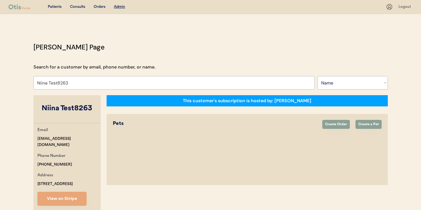
select select "true"
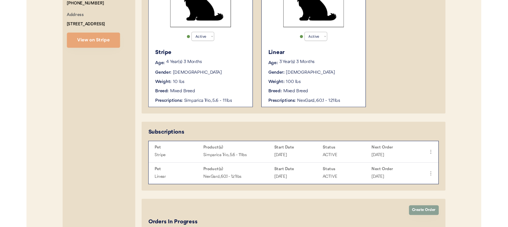
scroll to position [158, 0]
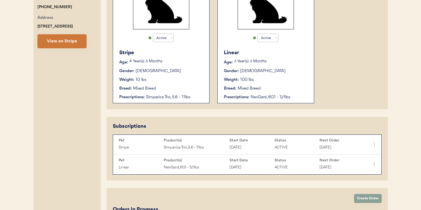
type input "Niina Test8263"
click at [69, 39] on button "View on Stripe" at bounding box center [61, 41] width 49 height 14
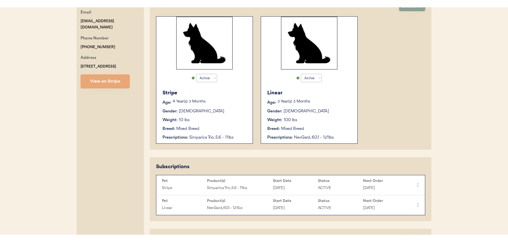
scroll to position [168, 0]
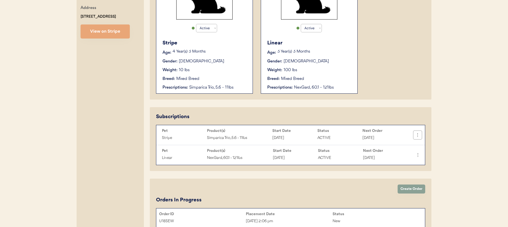
click at [417, 135] on icon at bounding box center [417, 135] width 6 height 6
drag, startPoint x: 448, startPoint y: 147, endPoint x: 445, endPoint y: 148, distance: 3.2
click at [421, 147] on div "Patients Consults Orders Admin Logout Otis Admin Page Search for a customer by …" at bounding box center [254, 46] width 508 height 428
click at [418, 139] on div at bounding box center [417, 135] width 9 height 9
click at [417, 136] on icon at bounding box center [417, 135] width 6 height 6
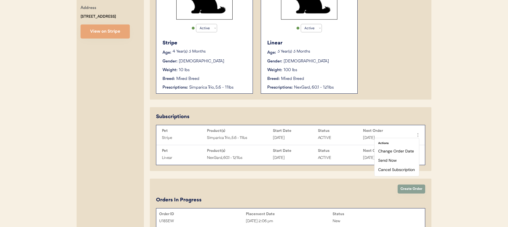
click at [421, 144] on div "Patients Consults Orders Admin Logout Otis Admin Page Search for a customer by …" at bounding box center [254, 46] width 508 height 428
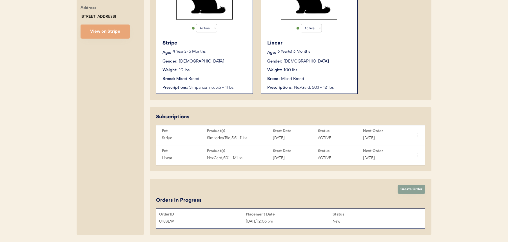
click at [421, 55] on div "Pets Create Order Create a Pet Active Active Inactive Stripe Age: 4 Year(s) 3 M…" at bounding box center [290, 23] width 281 height 153
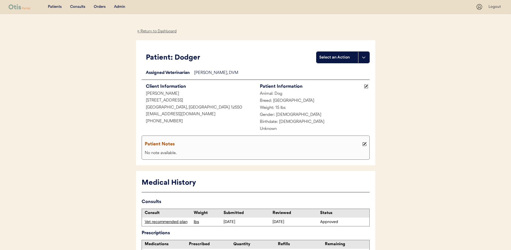
click at [121, 7] on div "Admin" at bounding box center [119, 7] width 11 height 6
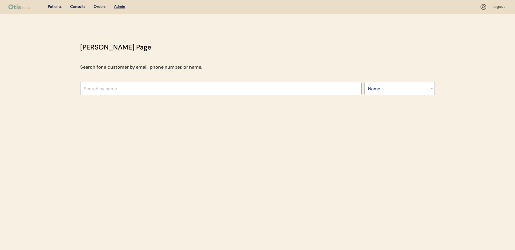
select select ""Name""
click at [141, 88] on input "text" at bounding box center [220, 89] width 281 height 14
type input "[PERSON_NAME]"
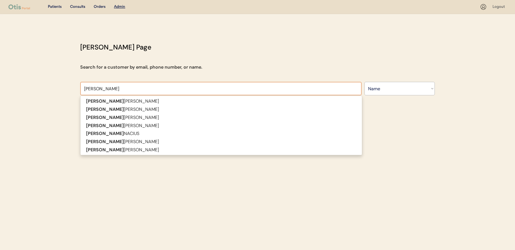
type input "[PERSON_NAME]"
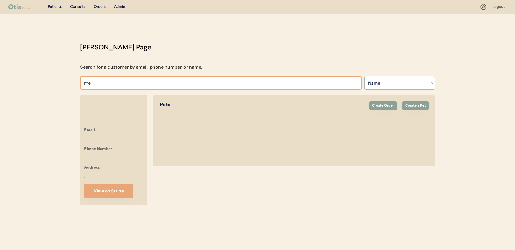
type input "[PERSON_NAME]"
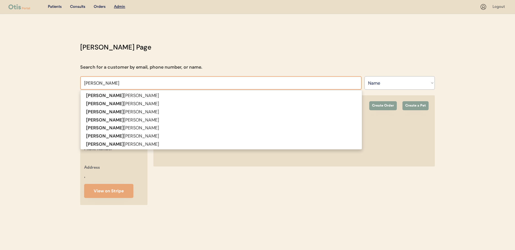
type input "meli"
type input "melissa McCarty"
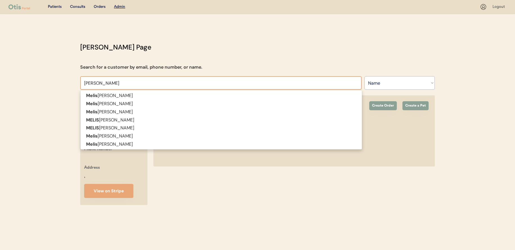
type input "melissa"
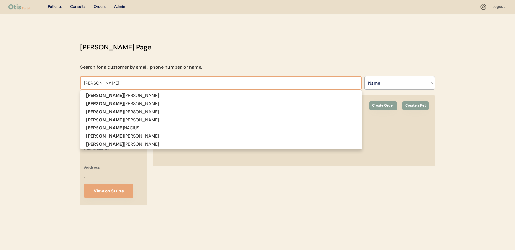
type input "melissa hop"
type input "melissa hopkins"
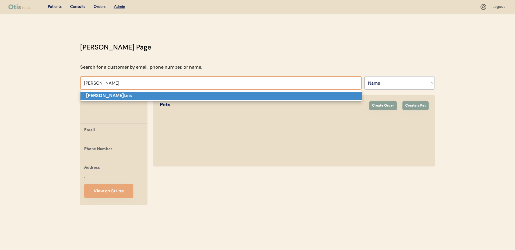
click at [148, 97] on p "Melissa Hop kins" at bounding box center [220, 96] width 281 height 8
type input "[PERSON_NAME]"
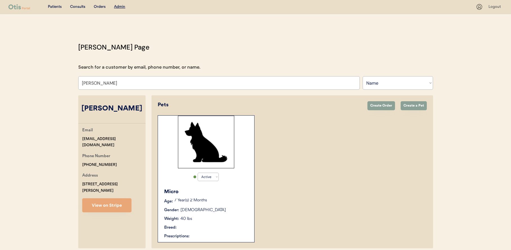
select select "true"
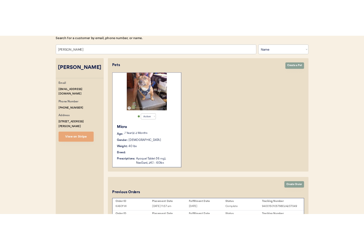
scroll to position [64, 0]
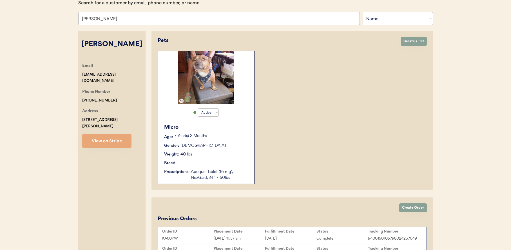
type input "[PERSON_NAME]"
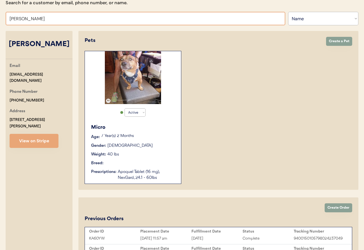
click at [139, 135] on p "7 Year(s) 2 Months" at bounding box center [138, 136] width 74 height 4
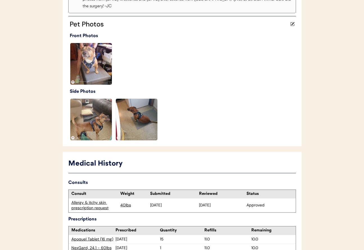
scroll to position [167, 0]
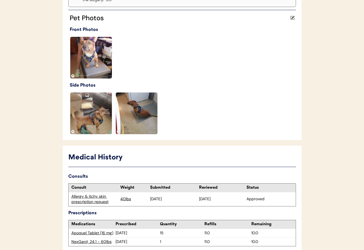
click at [96, 200] on div "Allergy & itchy skin prescription request" at bounding box center [94, 199] width 46 height 11
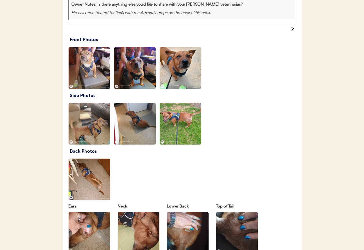
scroll to position [726, 0]
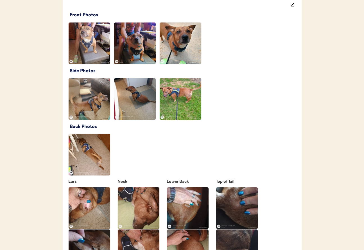
click at [94, 206] on img at bounding box center [90, 208] width 42 height 42
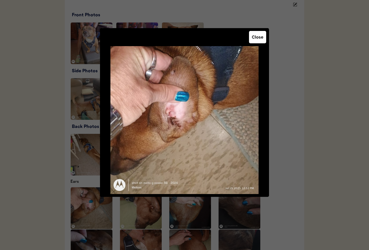
click at [299, 90] on div at bounding box center [184, 125] width 369 height 250
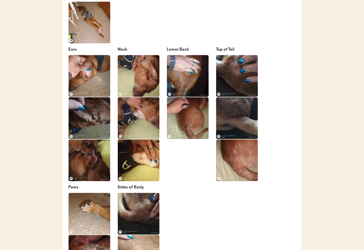
scroll to position [871, 0]
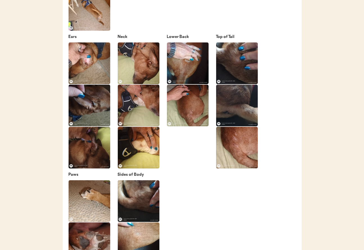
click at [242, 162] on img at bounding box center [237, 148] width 42 height 42
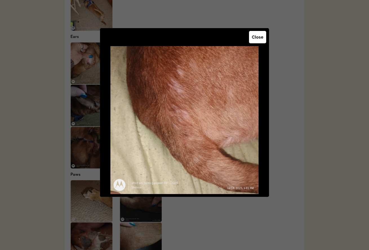
click at [314, 132] on div at bounding box center [184, 125] width 369 height 250
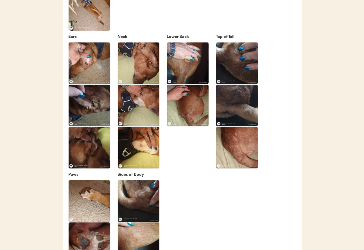
click at [143, 144] on img at bounding box center [139, 148] width 42 height 42
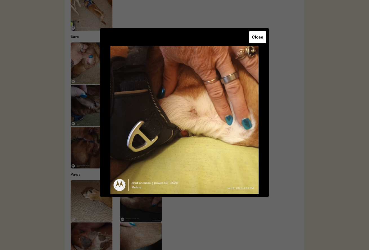
click at [302, 110] on div at bounding box center [184, 125] width 369 height 250
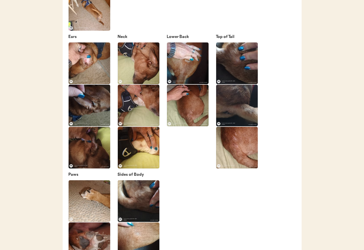
click at [140, 68] on img at bounding box center [139, 63] width 42 height 42
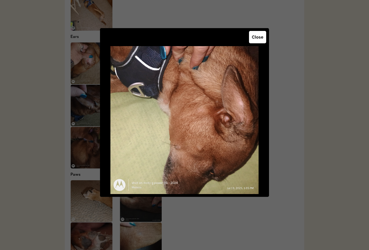
click at [323, 66] on div at bounding box center [184, 125] width 369 height 250
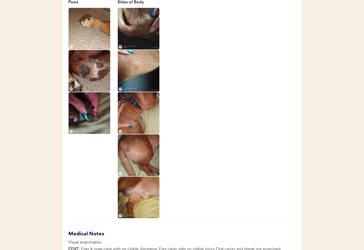
scroll to position [1044, 0]
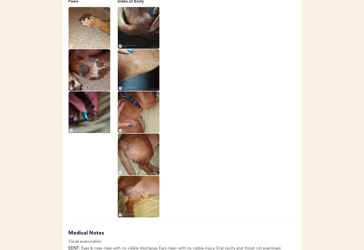
click at [86, 73] on img at bounding box center [90, 70] width 42 height 42
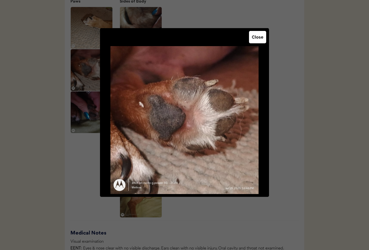
click at [311, 96] on div at bounding box center [184, 125] width 369 height 250
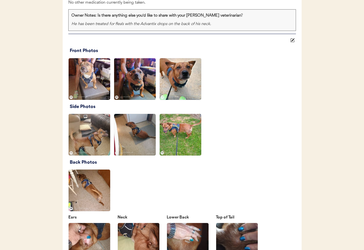
scroll to position [693, 0]
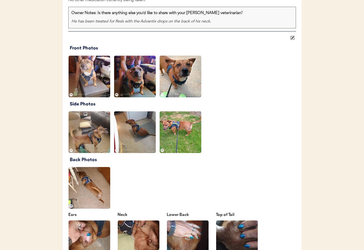
click at [165, 141] on img at bounding box center [181, 132] width 42 height 42
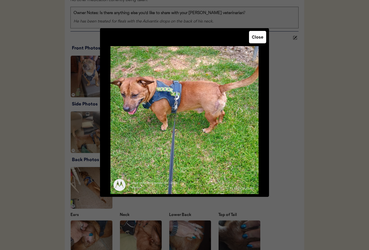
click at [300, 123] on div at bounding box center [184, 125] width 369 height 250
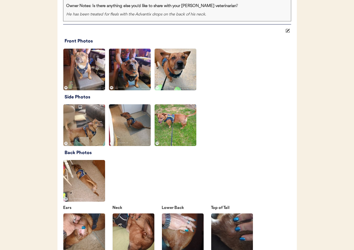
scroll to position [680, 0]
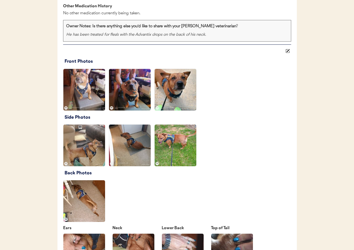
click at [169, 156] on img at bounding box center [175, 146] width 42 height 42
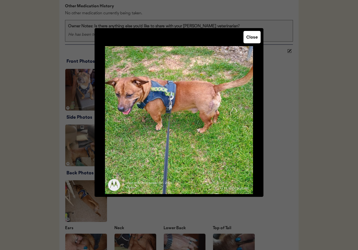
click at [300, 148] on div at bounding box center [179, 125] width 358 height 250
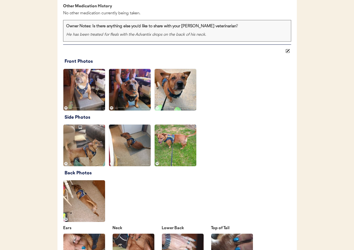
click at [88, 157] on img at bounding box center [84, 146] width 42 height 42
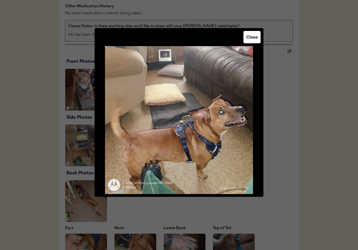
click at [295, 133] on div at bounding box center [179, 125] width 358 height 250
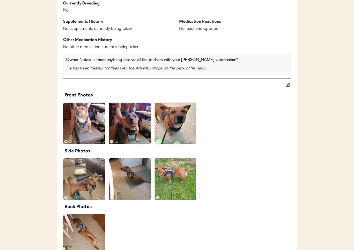
scroll to position [649, 0]
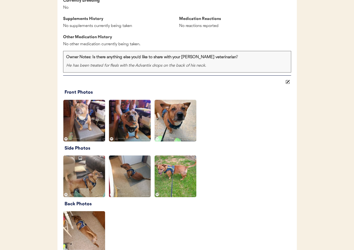
click at [83, 179] on img at bounding box center [84, 177] width 42 height 42
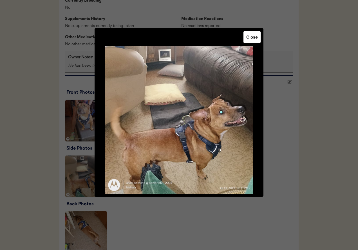
click at [306, 138] on div at bounding box center [179, 125] width 358 height 250
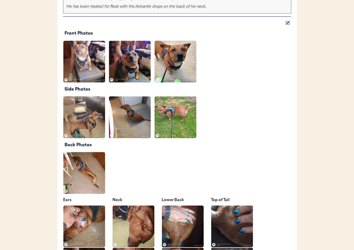
scroll to position [641, 0]
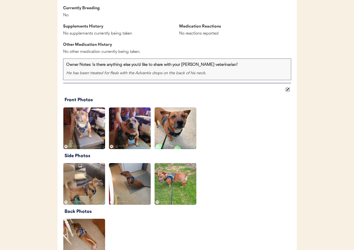
click at [132, 141] on img at bounding box center [130, 128] width 42 height 42
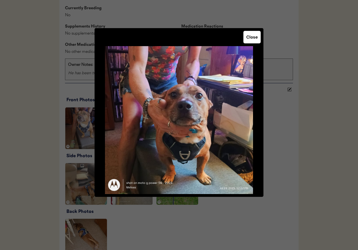
click at [250, 36] on button "Close" at bounding box center [251, 37] width 17 height 12
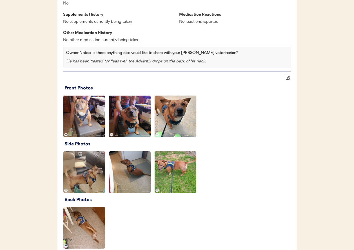
scroll to position [695, 0]
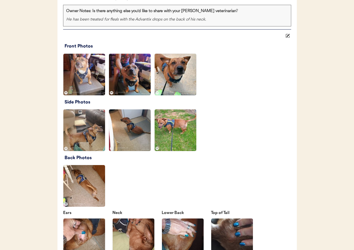
click at [172, 131] on img at bounding box center [175, 130] width 42 height 42
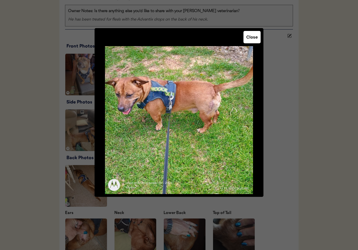
click at [253, 38] on button "Close" at bounding box center [251, 37] width 17 height 12
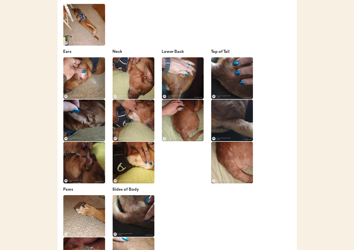
scroll to position [852, 0]
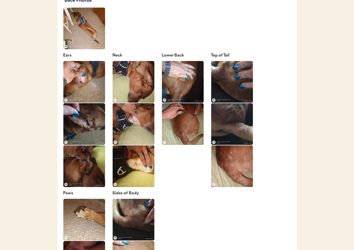
click at [135, 129] on img at bounding box center [134, 124] width 42 height 42
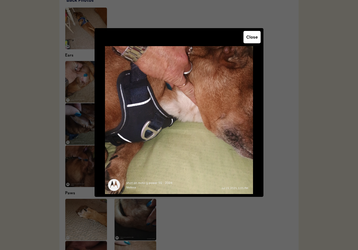
click at [284, 106] on div at bounding box center [179, 125] width 358 height 250
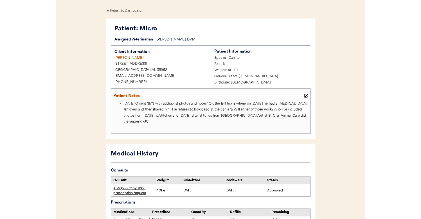
scroll to position [0, 0]
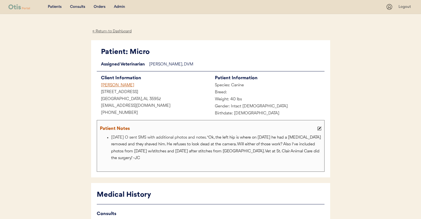
click at [120, 85] on div "[PERSON_NAME]" at bounding box center [154, 85] width 114 height 7
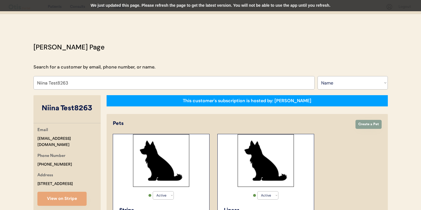
select select ""Name""
select select "true"
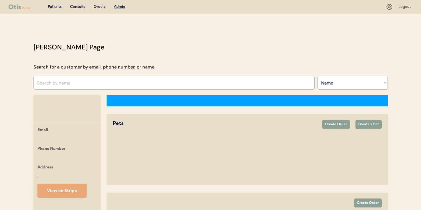
select select ""Name""
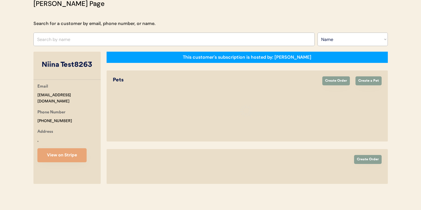
select select "true"
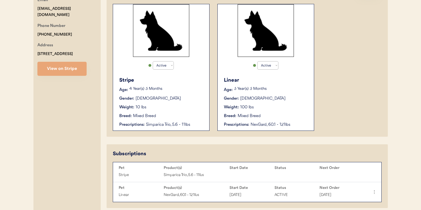
scroll to position [218, 0]
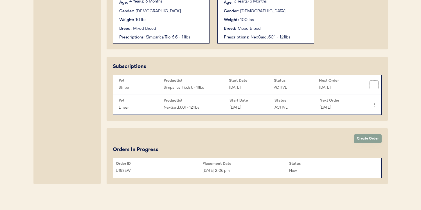
click at [373, 86] on icon at bounding box center [374, 85] width 6 height 6
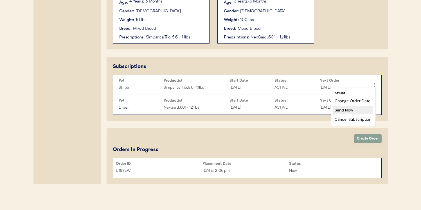
click at [358, 111] on div "Send Now" at bounding box center [353, 110] width 40 height 8
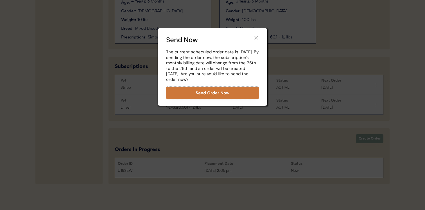
click at [246, 95] on button "Send Order Now" at bounding box center [212, 93] width 93 height 12
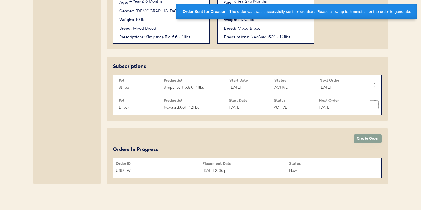
click at [374, 105] on use at bounding box center [374, 105] width 6 height 6
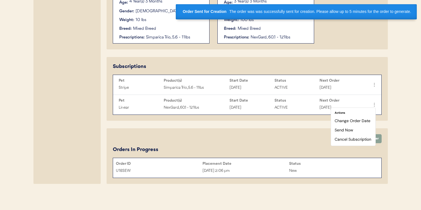
click at [388, 102] on div "Otis Admin Page Search for a customer by email, phone number, or name. Search B…" at bounding box center [211, 5] width 366 height 363
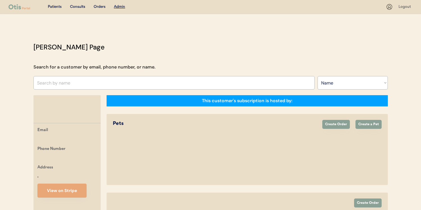
select select ""Name""
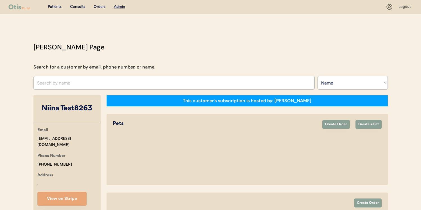
select select "true"
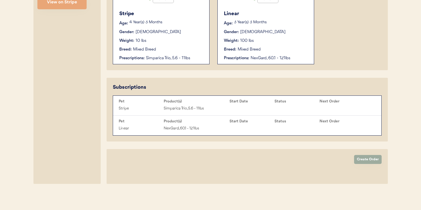
scroll to position [218, 0]
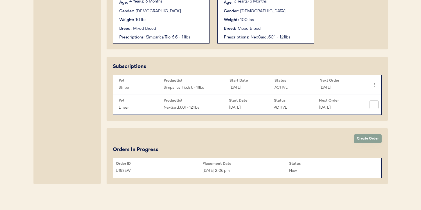
click at [375, 106] on icon at bounding box center [374, 105] width 6 height 6
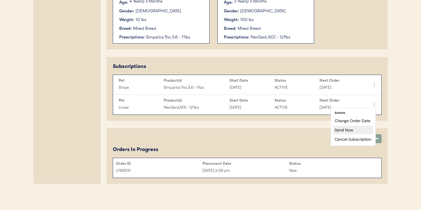
click at [361, 131] on div "Send Now" at bounding box center [353, 130] width 40 height 8
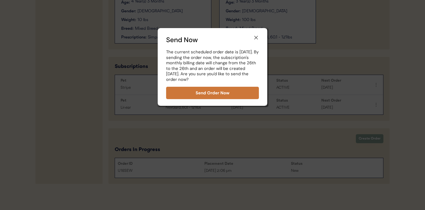
click at [251, 94] on button "Send Order Now" at bounding box center [212, 93] width 93 height 12
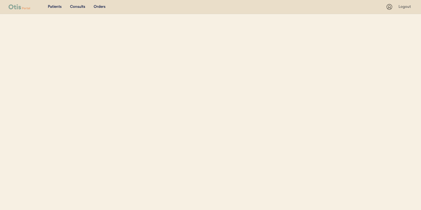
select select ""Name""
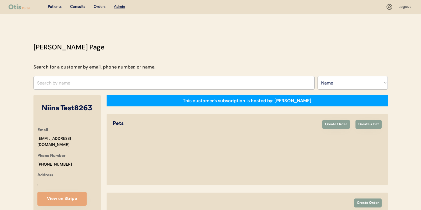
select select "true"
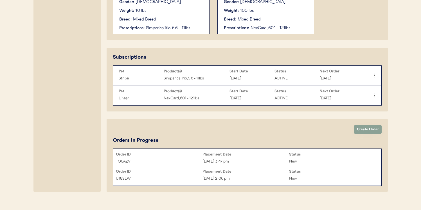
scroll to position [235, 0]
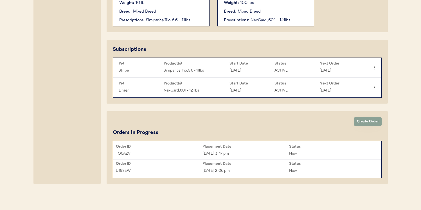
click at [279, 154] on div "Aug 26, 2025 3:47 pm" at bounding box center [246, 154] width 87 height 6
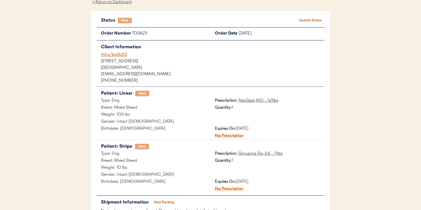
scroll to position [36, 0]
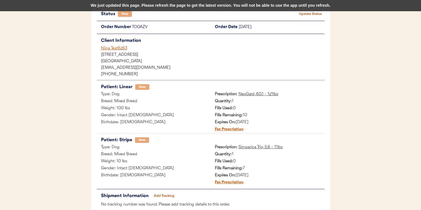
click at [222, 8] on div "We just updated this page. Please refresh the page to get the latest version. Y…" at bounding box center [210, 5] width 421 height 11
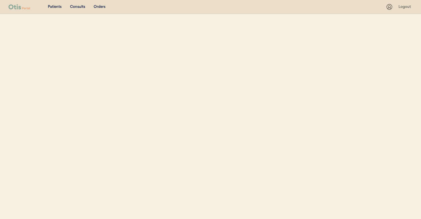
select select ""Name""
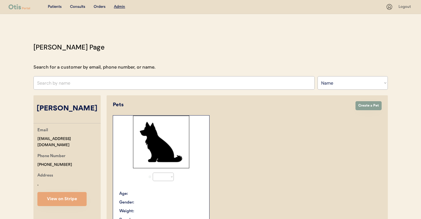
select select "true"
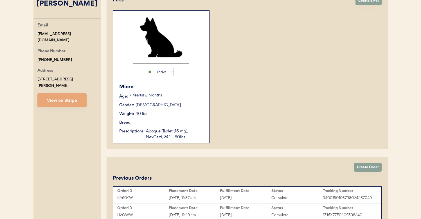
scroll to position [139, 0]
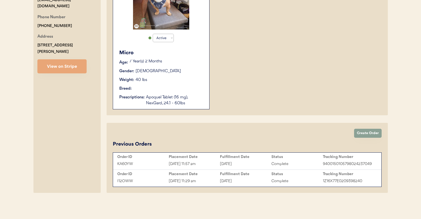
click at [213, 160] on div "KA60YW Aug 25, 2025 11:57 am August 25, 2025 Complete 9400150105798024237049" at bounding box center [248, 164] width 266 height 8
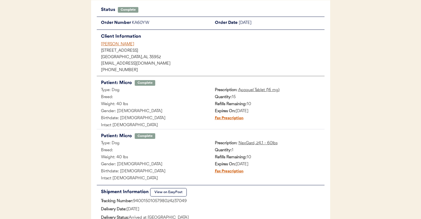
scroll to position [41, 0]
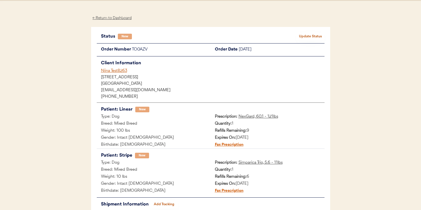
scroll to position [35, 0]
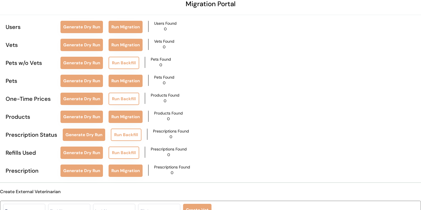
scroll to position [40, 0]
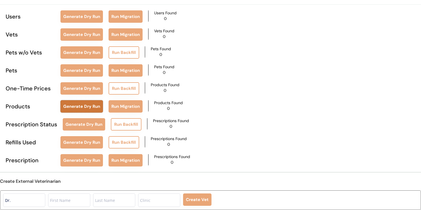
click at [90, 107] on button "Generate Dry Run" at bounding box center [81, 106] width 42 height 12
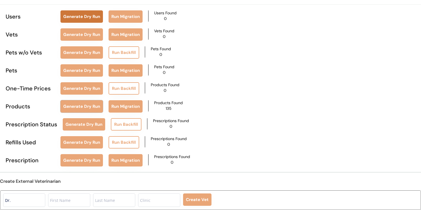
click at [93, 19] on button "Generate Dry Run" at bounding box center [81, 16] width 42 height 12
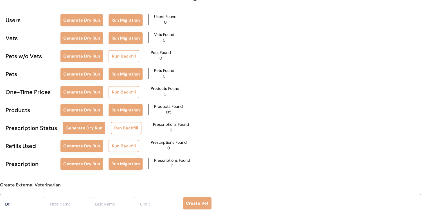
click at [68, 82] on div "Migration Portal Users Generate Dry Run Run Migration Users Found 0 Vets Genera…" at bounding box center [210, 89] width 421 height 250
click at [69, 75] on button "Generate Dry Run" at bounding box center [81, 74] width 42 height 12
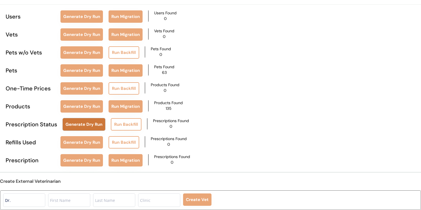
click at [70, 125] on button "Generate Dry Run" at bounding box center [84, 124] width 42 height 12
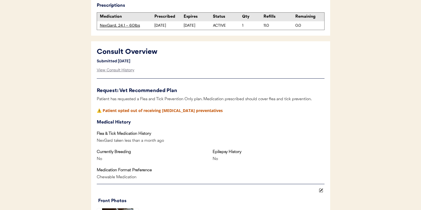
scroll to position [199, 0]
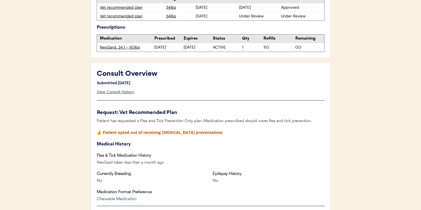
click at [123, 90] on div "View Consult History" at bounding box center [116, 92] width 38 height 11
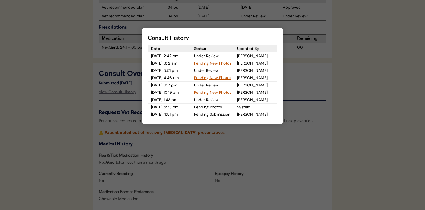
click at [125, 82] on div at bounding box center [212, 105] width 425 height 210
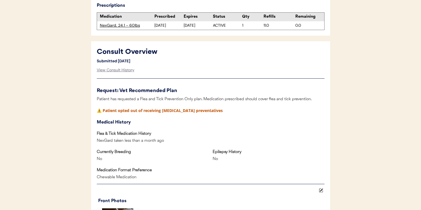
scroll to position [186, 0]
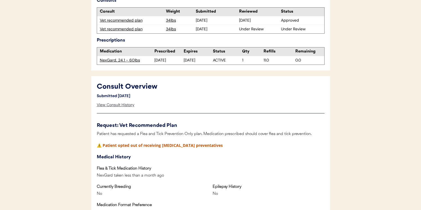
click at [120, 106] on div "View Consult History" at bounding box center [116, 105] width 38 height 11
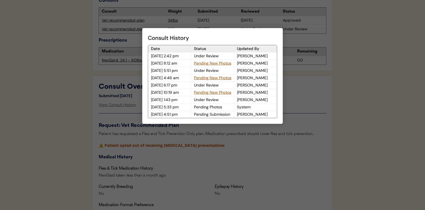
click at [124, 100] on div at bounding box center [212, 105] width 425 height 210
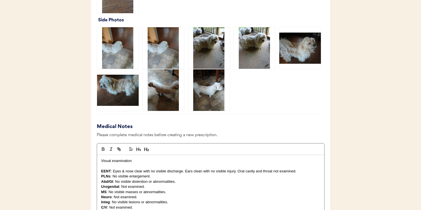
scroll to position [458, 0]
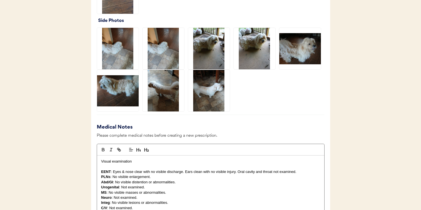
click at [249, 57] on img at bounding box center [255, 49] width 42 height 42
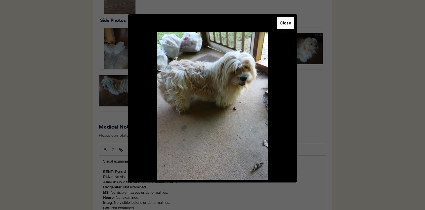
click at [292, 69] on img at bounding box center [212, 106] width 169 height 148
click at [310, 78] on div at bounding box center [212, 105] width 425 height 210
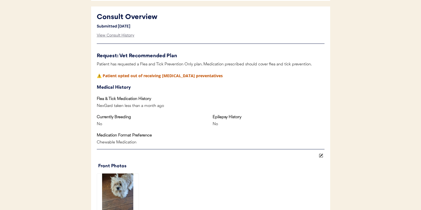
scroll to position [245, 0]
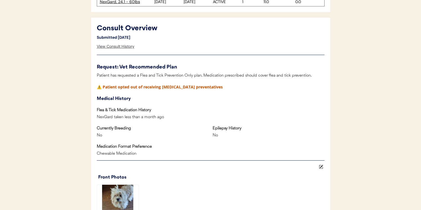
click at [125, 46] on div "View Consult History" at bounding box center [116, 46] width 38 height 11
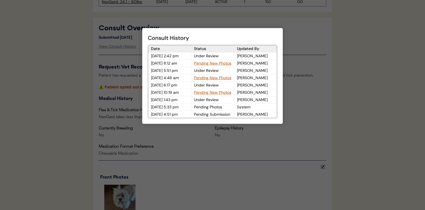
click at [220, 64] on div "Pending New Photos" at bounding box center [212, 63] width 43 height 7
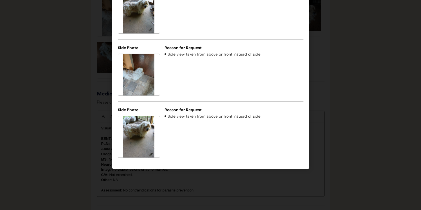
scroll to position [491, 0]
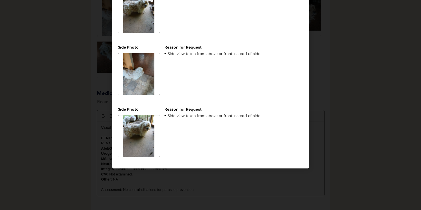
click at [338, 123] on div at bounding box center [210, 105] width 421 height 210
click at [338, 122] on div at bounding box center [210, 105] width 421 height 210
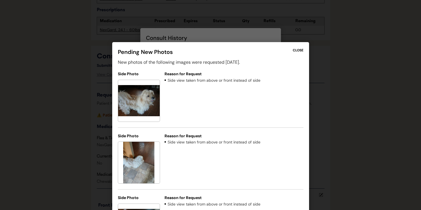
scroll to position [213, 0]
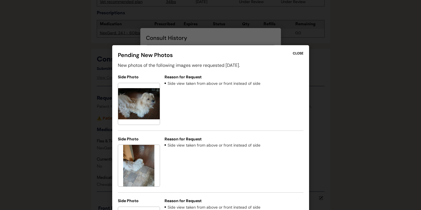
click at [301, 53] on div "CLOSE" at bounding box center [298, 53] width 11 height 5
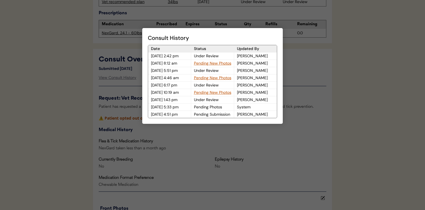
click at [304, 68] on div at bounding box center [212, 105] width 425 height 210
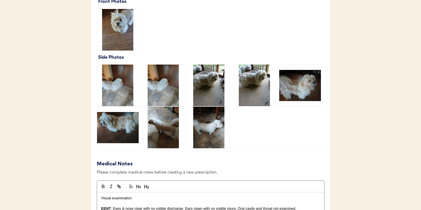
scroll to position [443, 0]
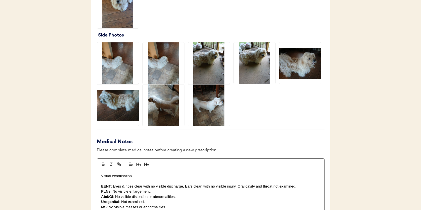
click at [171, 118] on img at bounding box center [164, 106] width 42 height 42
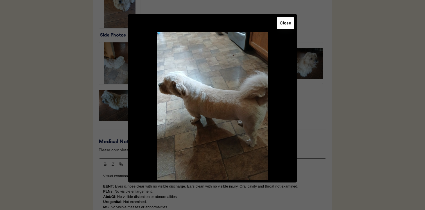
click at [345, 126] on div at bounding box center [212, 105] width 425 height 210
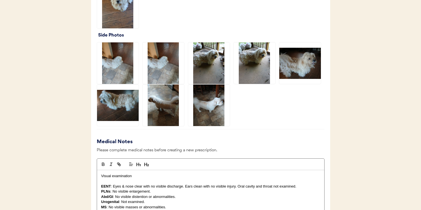
click at [217, 121] on img at bounding box center [209, 106] width 42 height 42
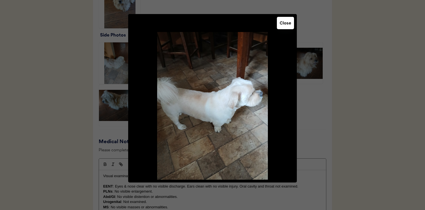
click at [317, 126] on div at bounding box center [212, 105] width 425 height 210
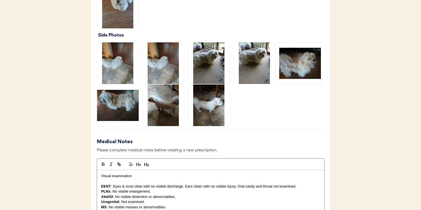
click at [164, 112] on img at bounding box center [164, 106] width 42 height 42
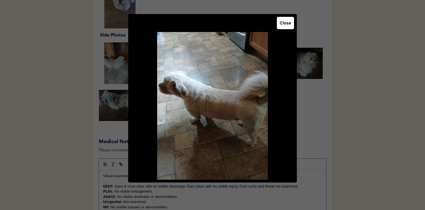
click at [84, 139] on div at bounding box center [212, 105] width 425 height 210
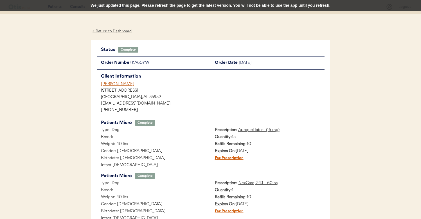
click at [121, 6] on div "We just updated this page. Please refresh the page to get the latest version. Y…" at bounding box center [210, 5] width 421 height 11
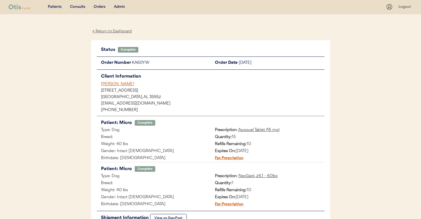
click at [118, 88] on div "[STREET_ADDRESS]" at bounding box center [211, 91] width 228 height 6
click at [118, 86] on div "[PERSON_NAME]" at bounding box center [213, 84] width 224 height 6
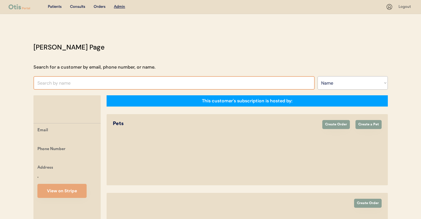
select select ""Name""
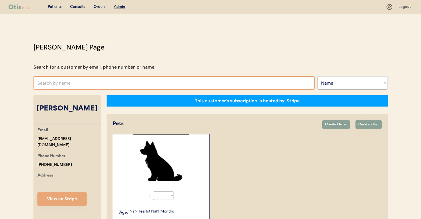
select select "true"
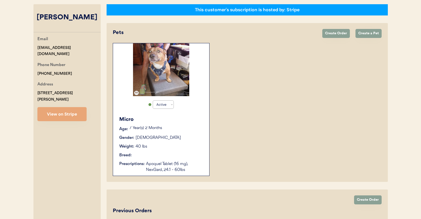
scroll to position [5, 0]
